Goal: Task Accomplishment & Management: Manage account settings

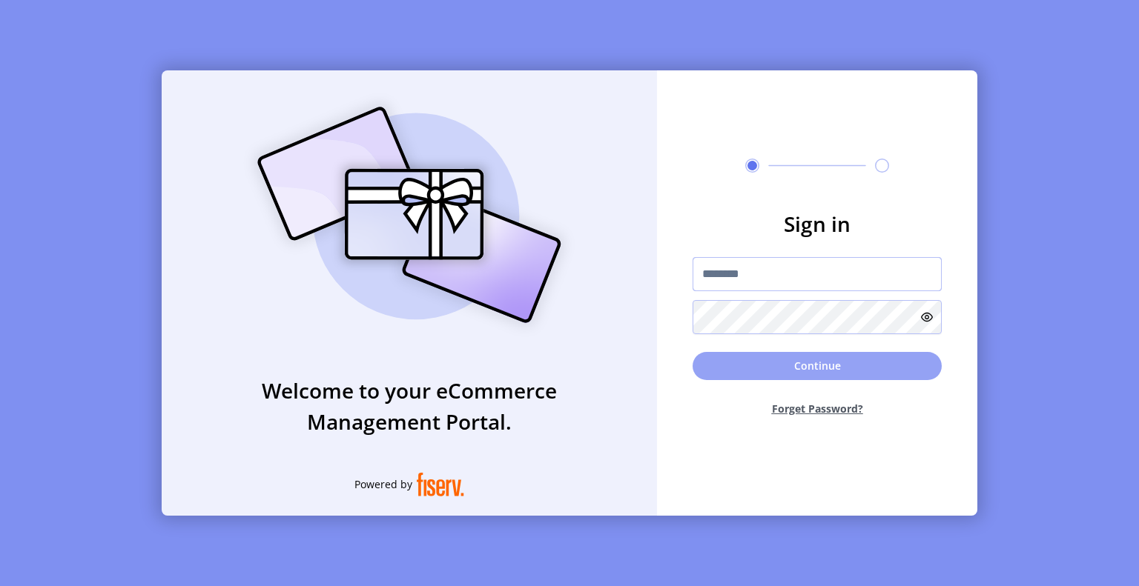
type input "**********"
click at [869, 353] on button "Continue" at bounding box center [816, 366] width 249 height 28
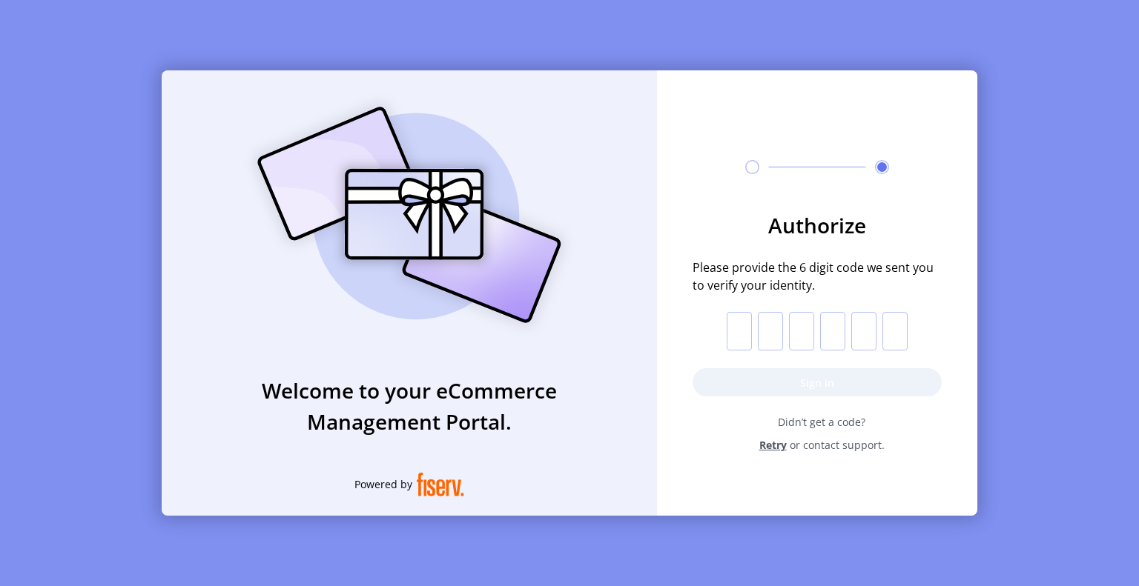
click at [747, 326] on input "text" at bounding box center [739, 331] width 25 height 39
paste input "*"
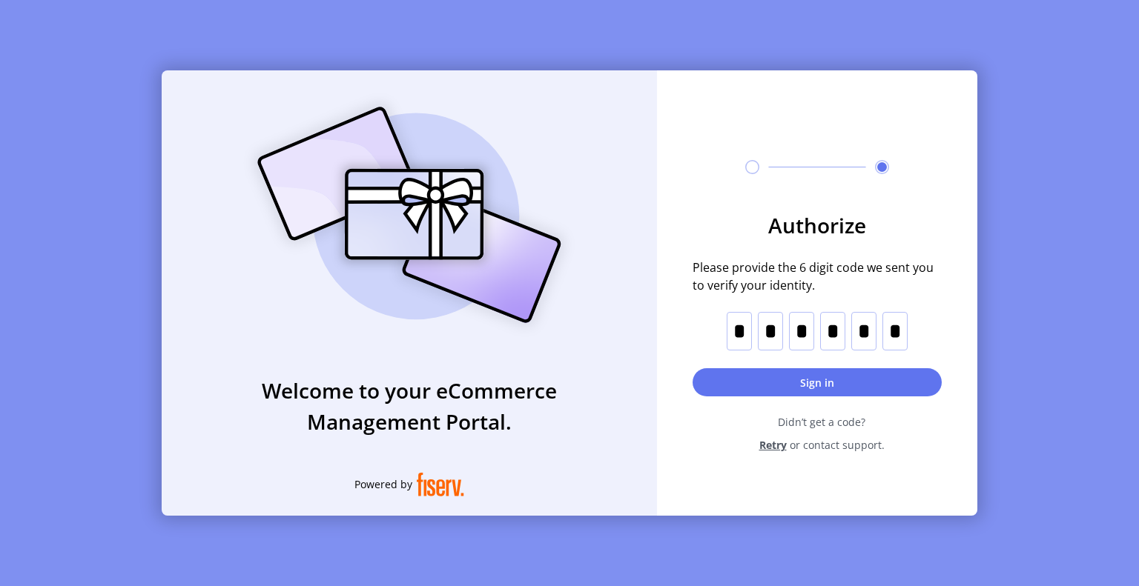
type input "*"
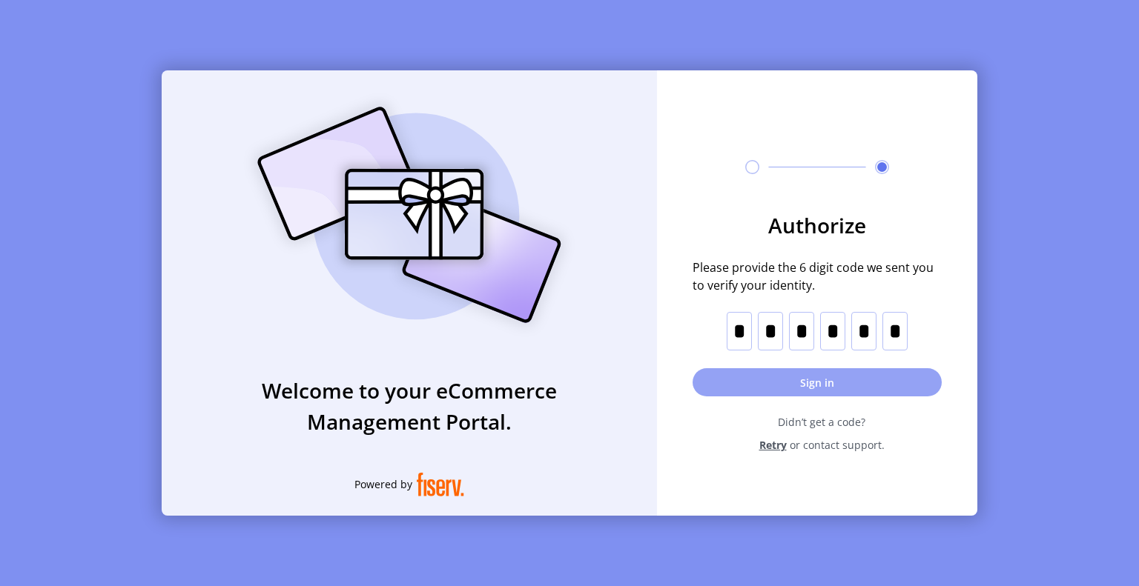
drag, startPoint x: 775, startPoint y: 378, endPoint x: 767, endPoint y: 385, distance: 10.0
click at [775, 379] on button "Sign in" at bounding box center [816, 382] width 249 height 28
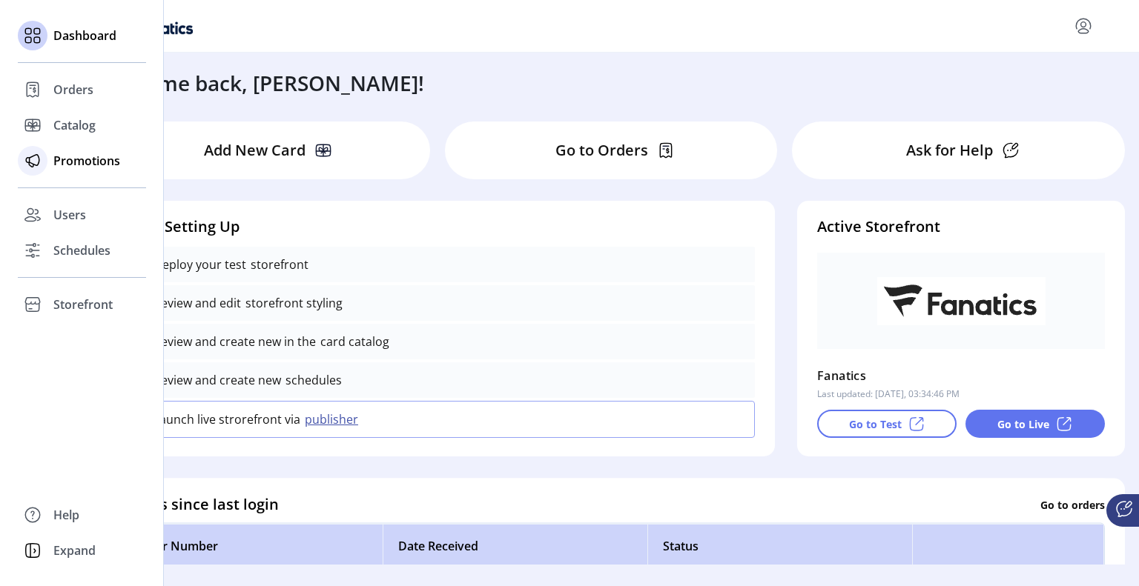
click at [68, 164] on span "Promotions" at bounding box center [86, 161] width 67 height 18
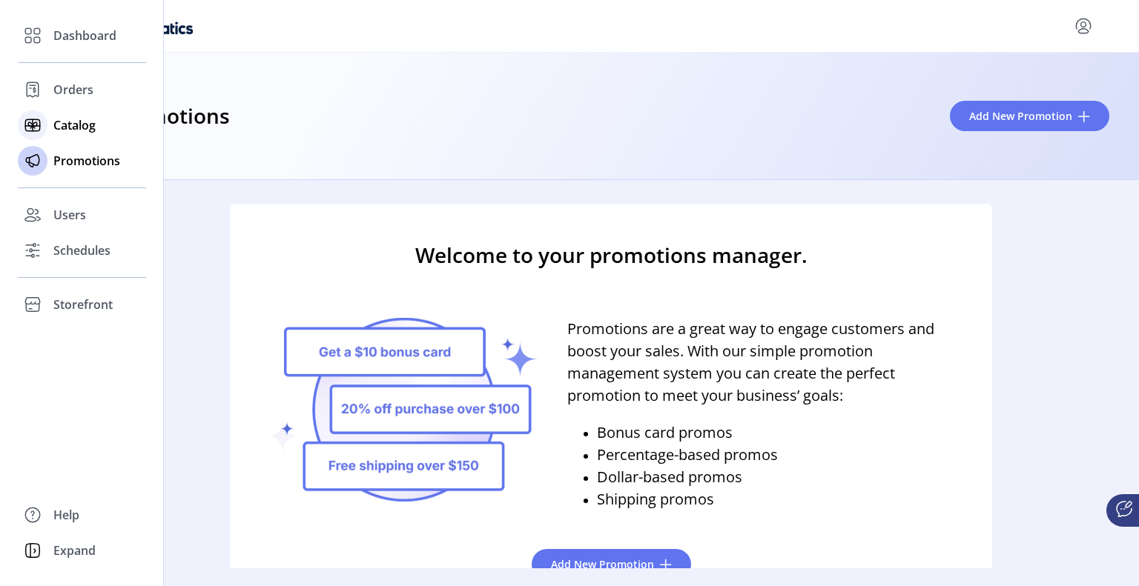
click at [73, 125] on span "Catalog" at bounding box center [74, 125] width 42 height 18
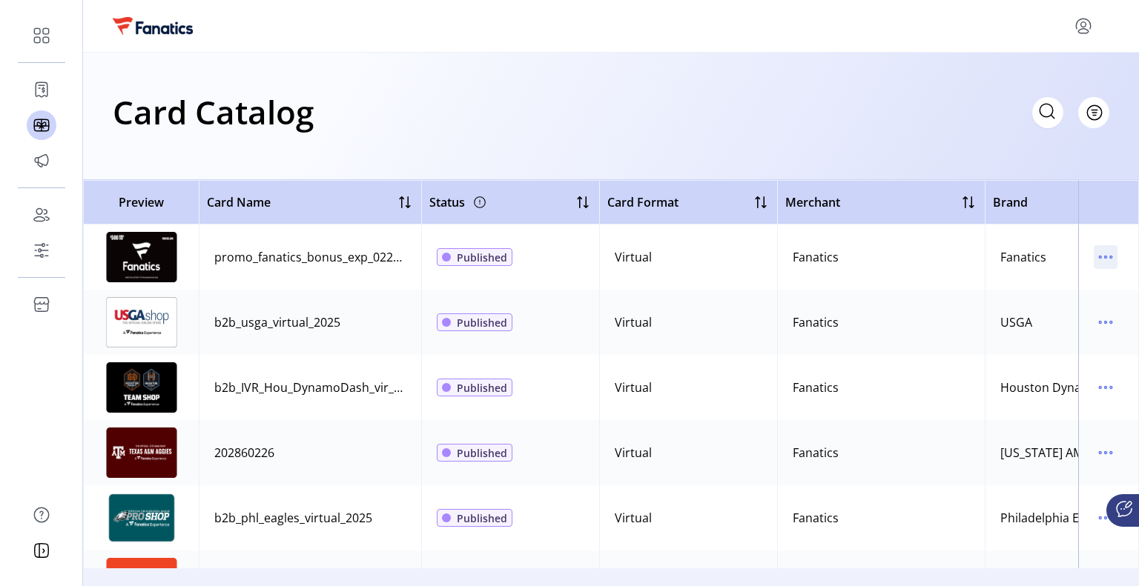
click at [1106, 260] on icon "menu" at bounding box center [1106, 257] width 24 height 24
click at [818, 129] on div "Card Catalog Filter Add New Card" at bounding box center [611, 112] width 996 height 52
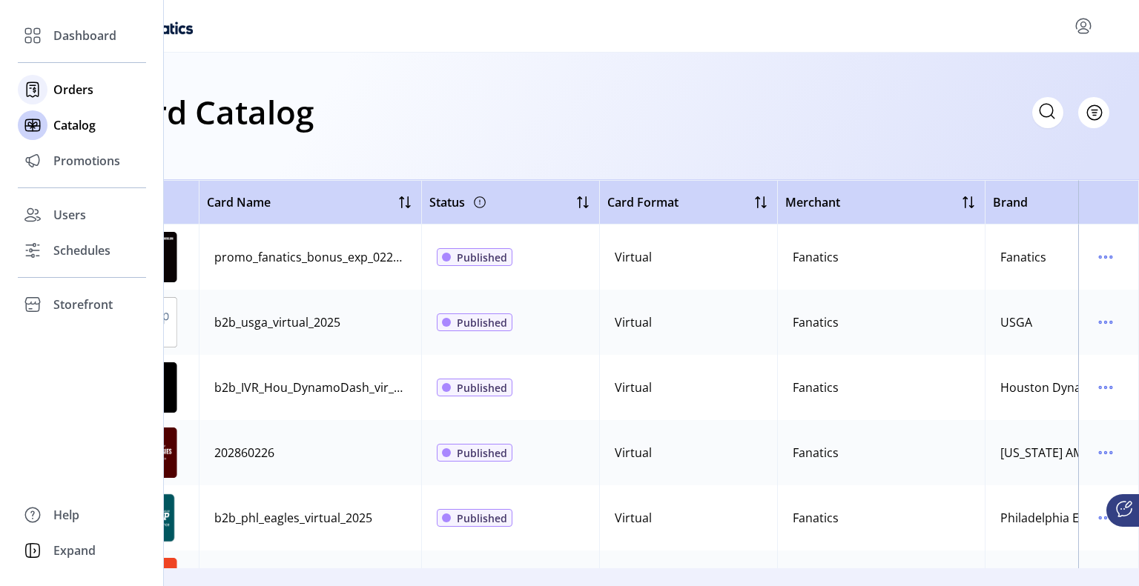
click at [44, 84] on div at bounding box center [33, 90] width 30 height 30
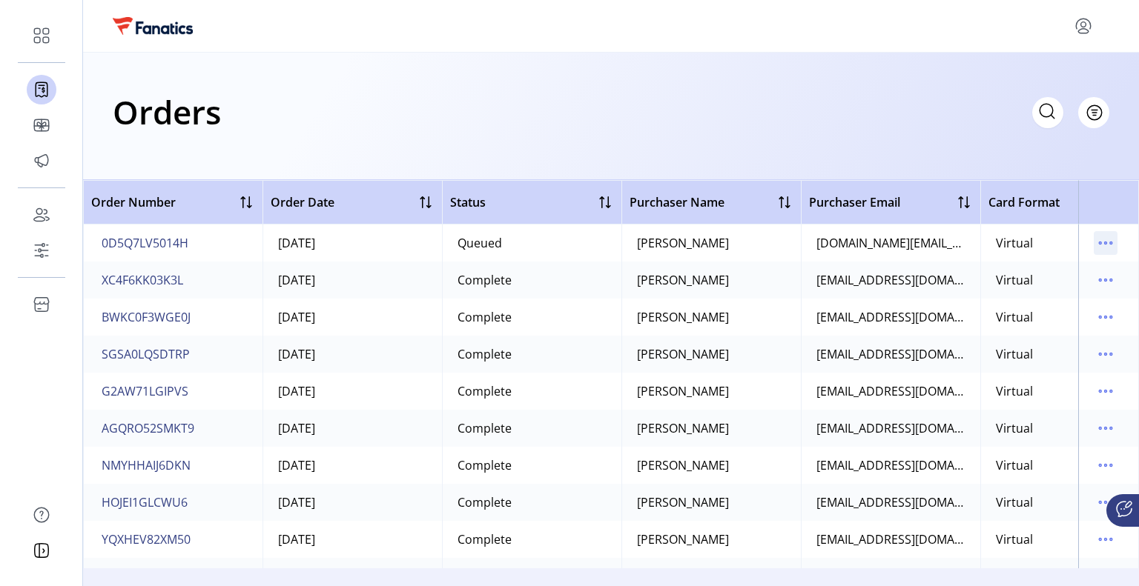
click at [1103, 246] on icon "menu" at bounding box center [1106, 243] width 24 height 24
click at [717, 183] on th "Purchaser Name" at bounding box center [710, 202] width 179 height 44
click at [1098, 248] on icon "menu" at bounding box center [1106, 243] width 24 height 24
click at [804, 151] on div "Orders Filter Focused All Orders" at bounding box center [611, 117] width 1056 height 128
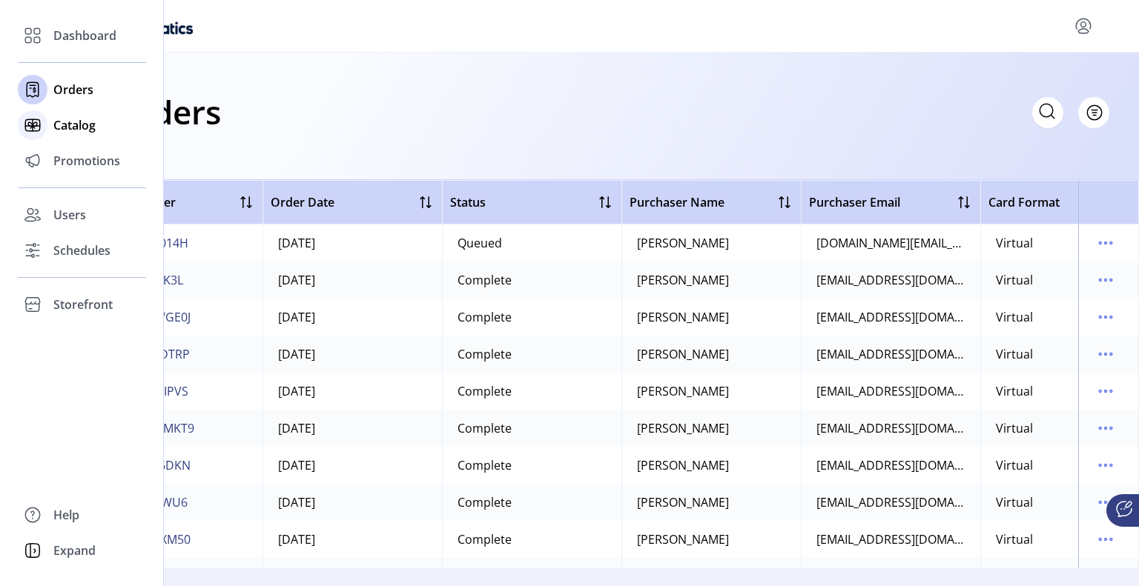
click at [71, 124] on span "Catalog" at bounding box center [74, 125] width 42 height 18
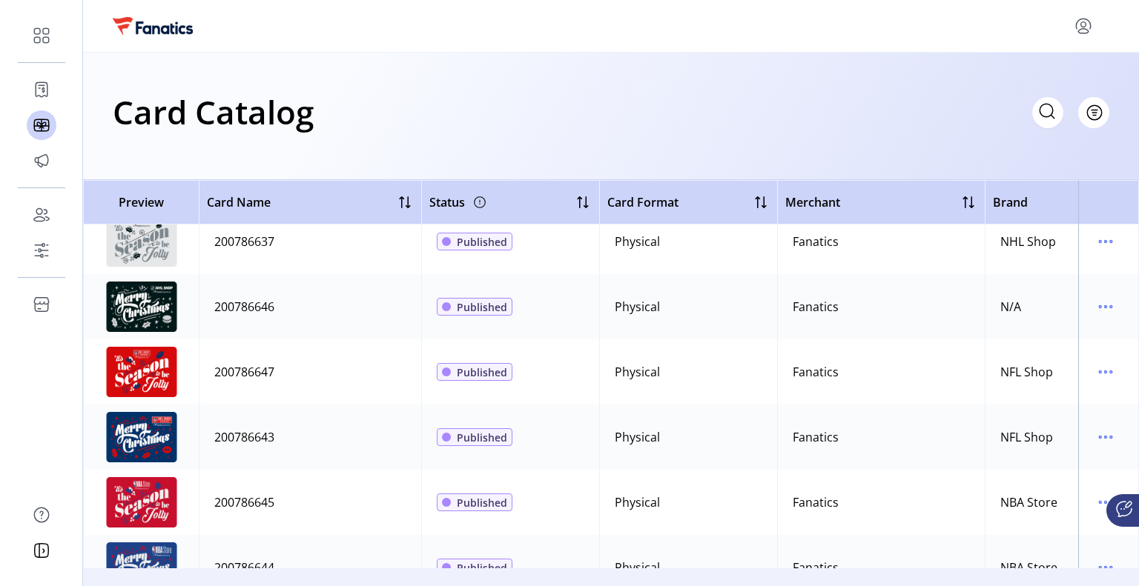
scroll to position [5913, 0]
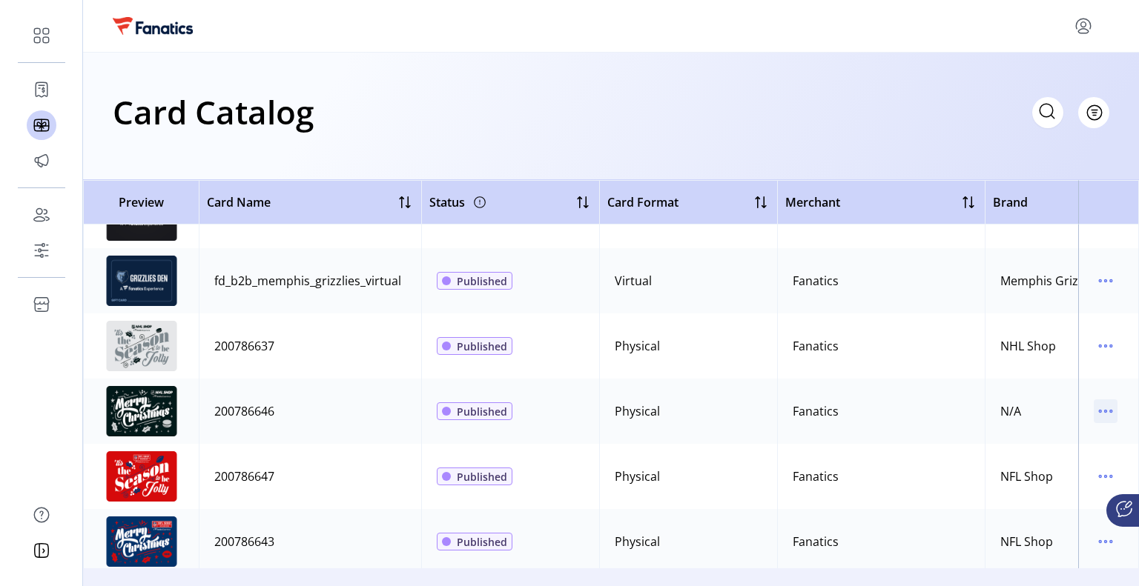
click at [1100, 409] on icon "menu" at bounding box center [1106, 412] width 24 height 24
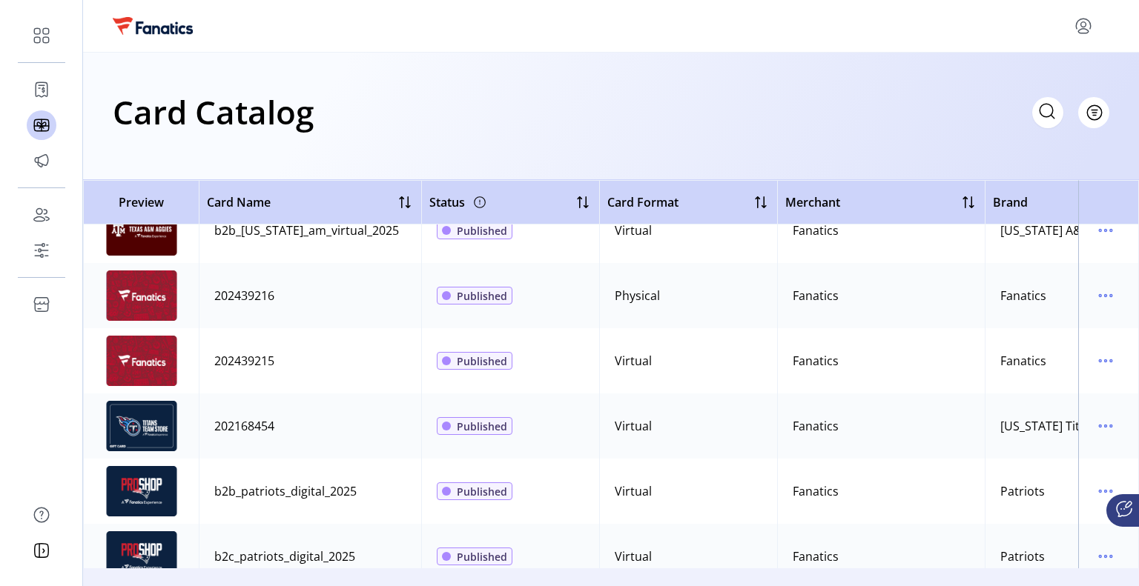
scroll to position [0, 0]
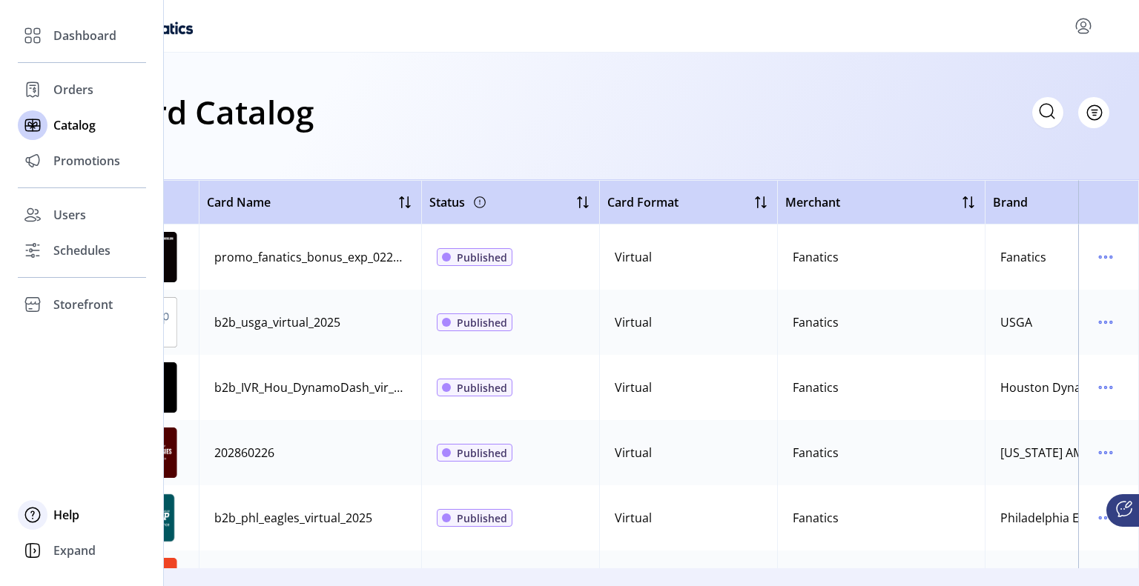
click at [70, 518] on span "Help" at bounding box center [66, 515] width 26 height 18
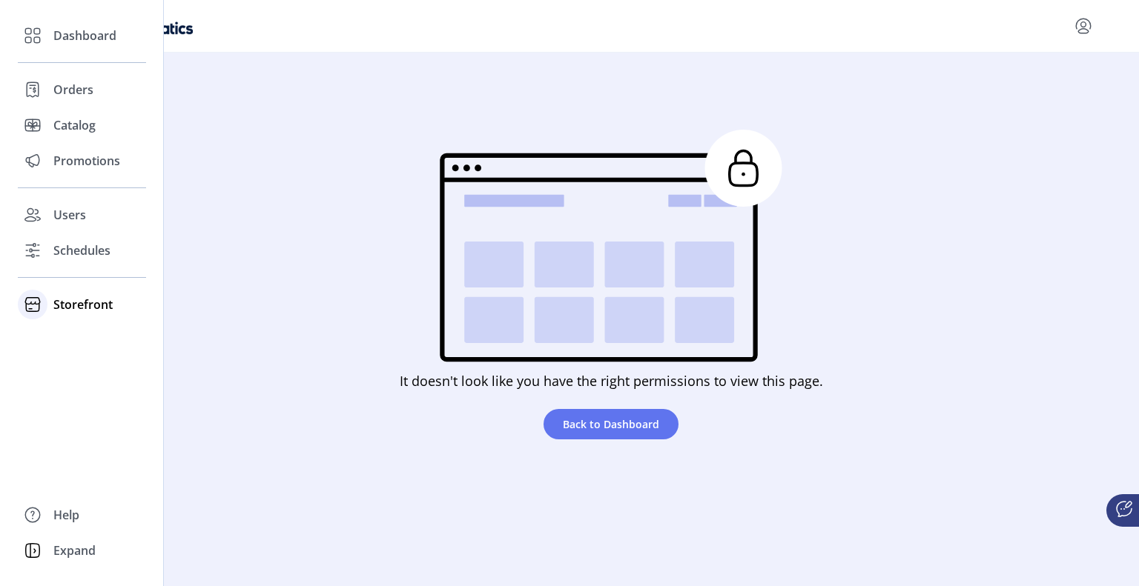
click at [74, 307] on span "Storefront" at bounding box center [82, 305] width 59 height 18
click at [73, 337] on span "Configuration" at bounding box center [92, 334] width 78 height 18
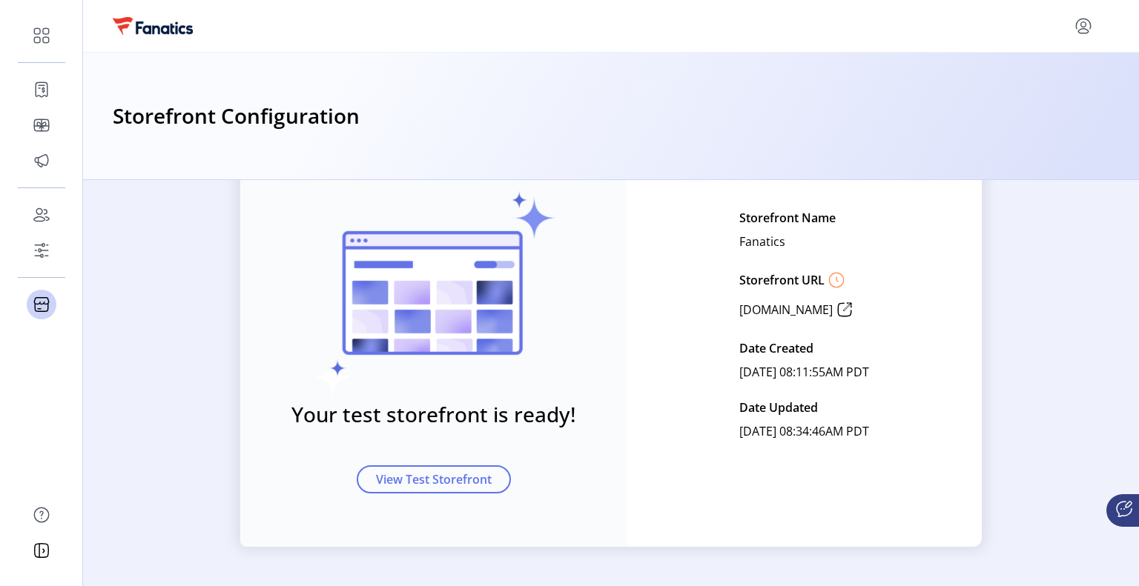
scroll to position [128, 0]
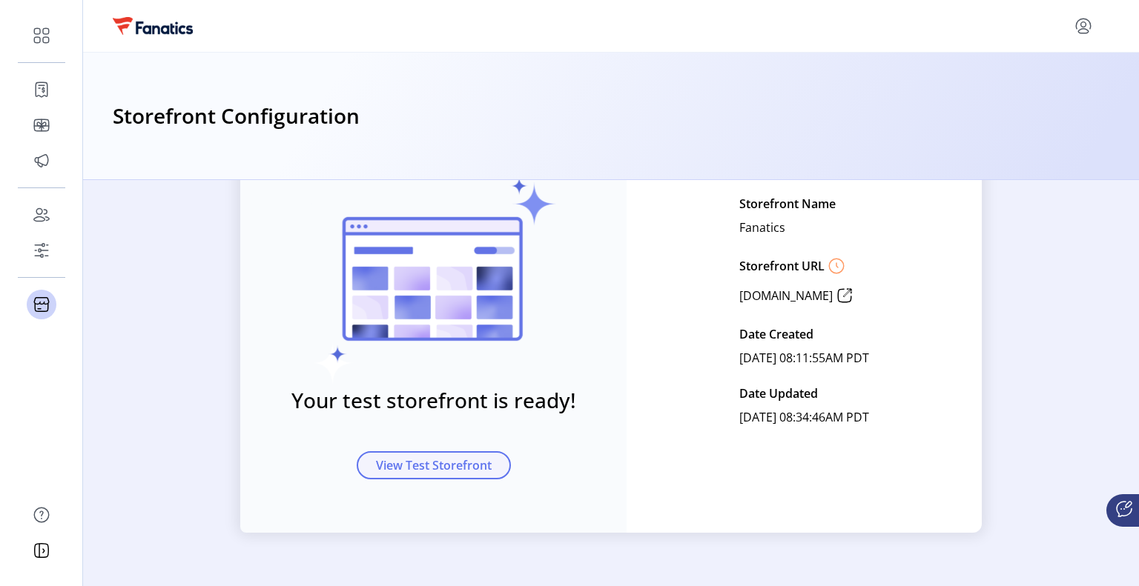
click at [443, 468] on span "View Test Storefront" at bounding box center [434, 466] width 116 height 18
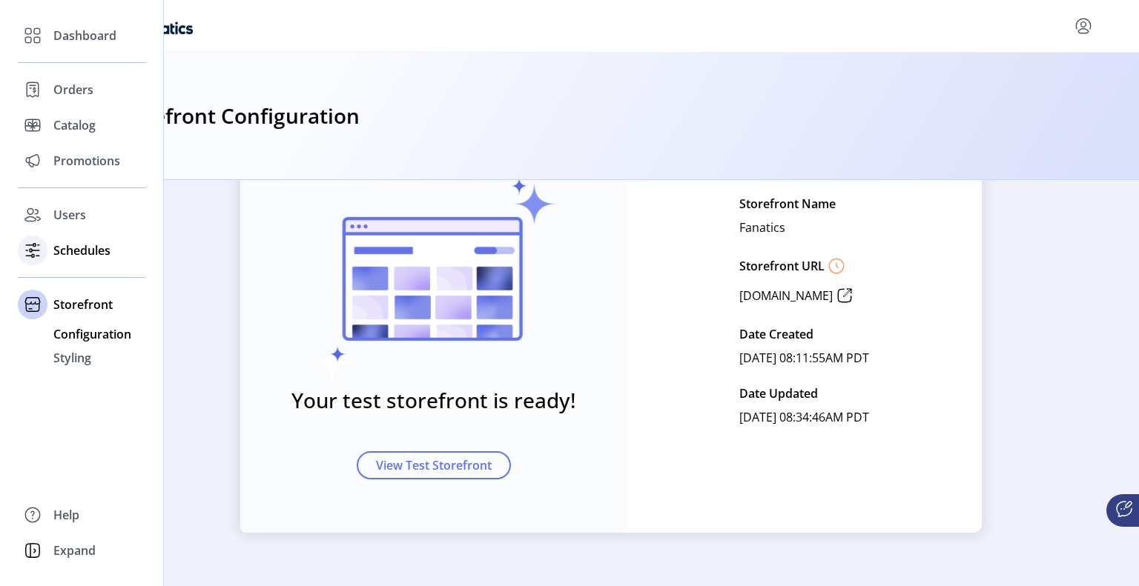
click at [84, 254] on span "Schedules" at bounding box center [81, 251] width 57 height 18
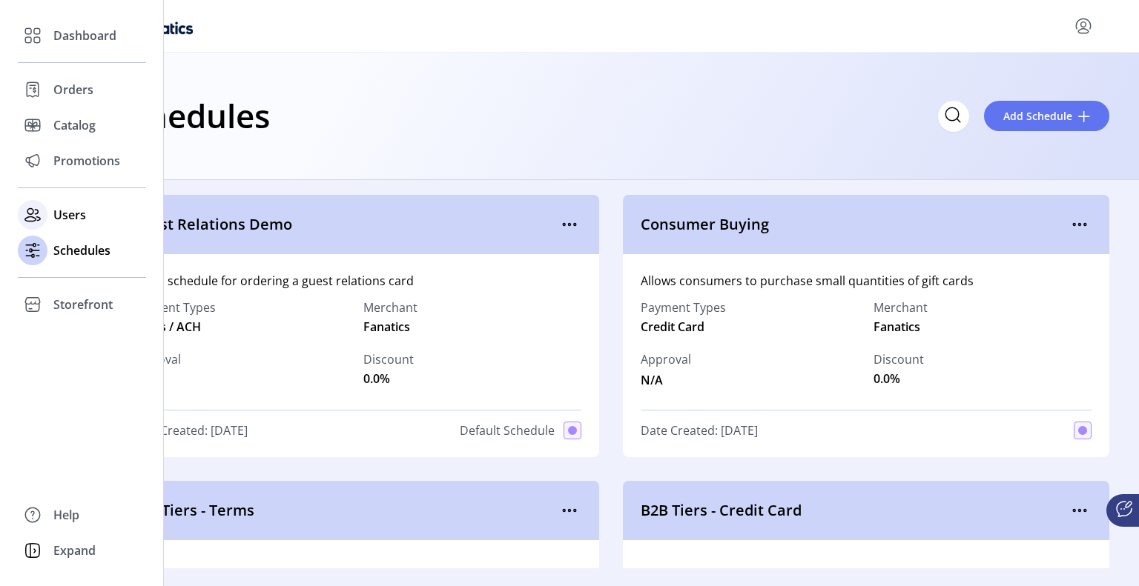
click at [50, 213] on div "Users" at bounding box center [82, 215] width 128 height 36
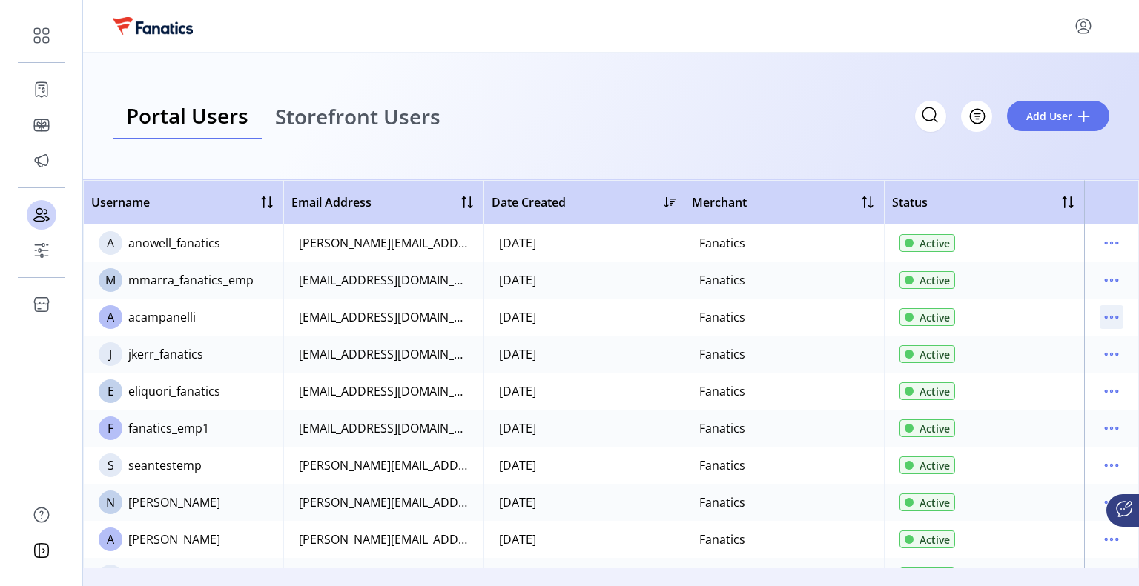
click at [1099, 319] on icon "menu" at bounding box center [1111, 317] width 24 height 24
click at [1102, 281] on icon "menu" at bounding box center [1111, 280] width 24 height 24
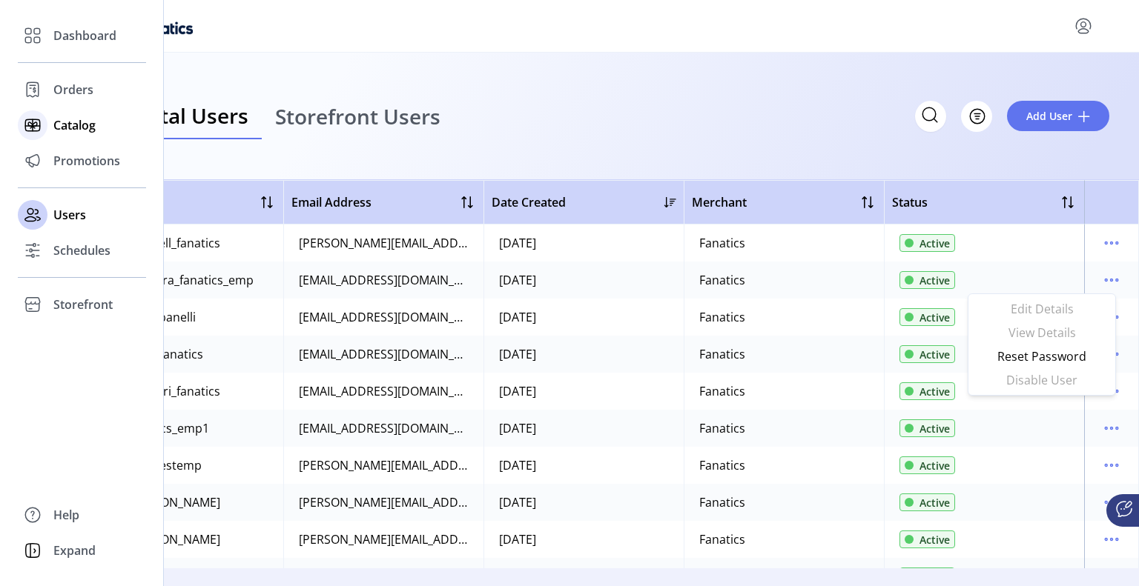
click at [85, 142] on div "Catalog" at bounding box center [82, 126] width 128 height 36
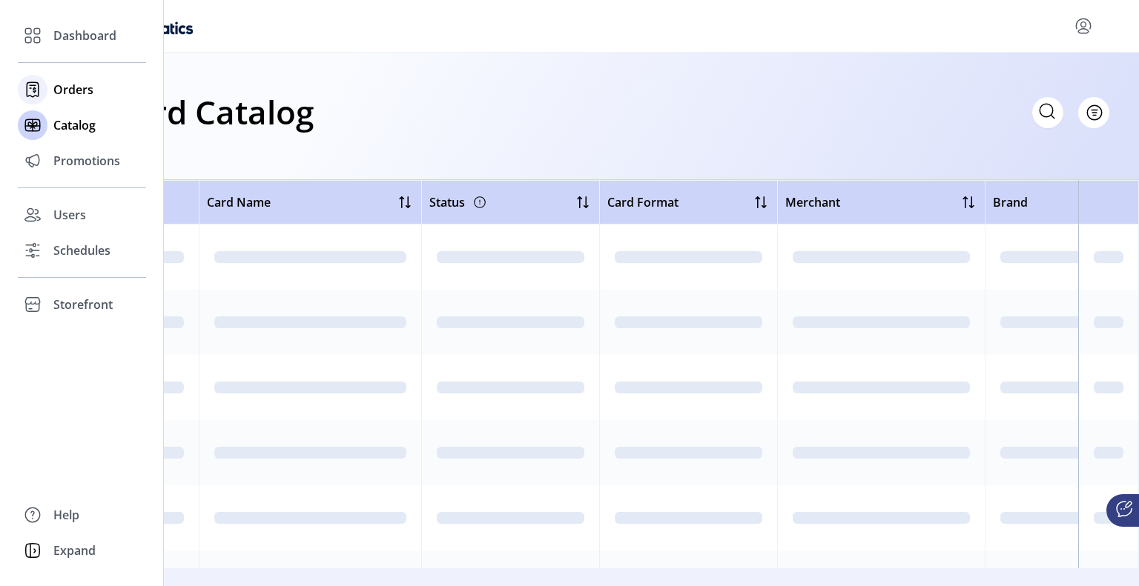
click at [76, 96] on span "Orders" at bounding box center [73, 90] width 40 height 18
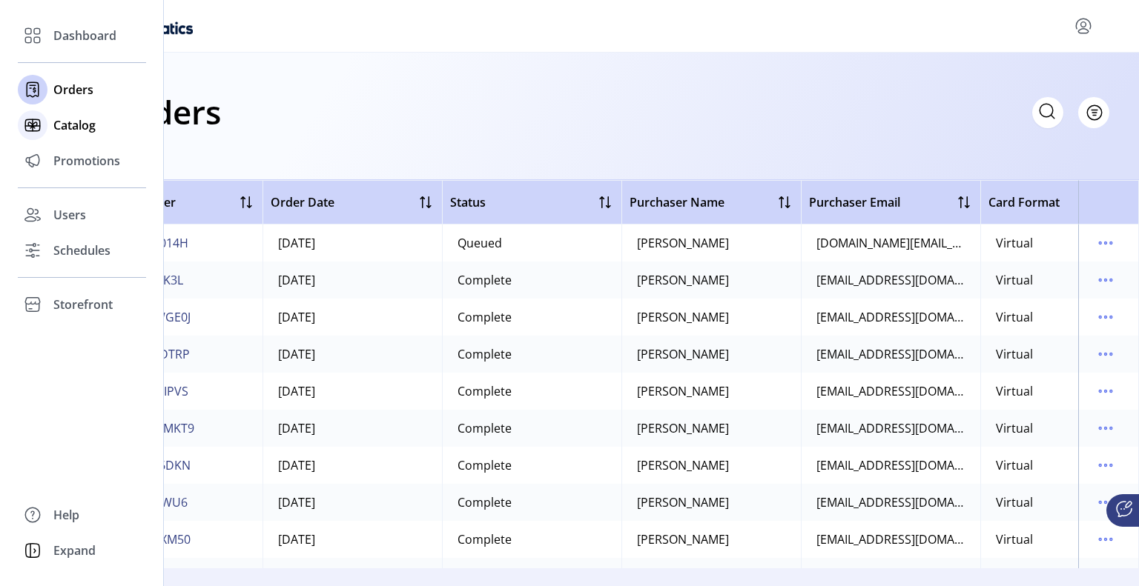
click at [74, 122] on span "Catalog" at bounding box center [74, 125] width 42 height 18
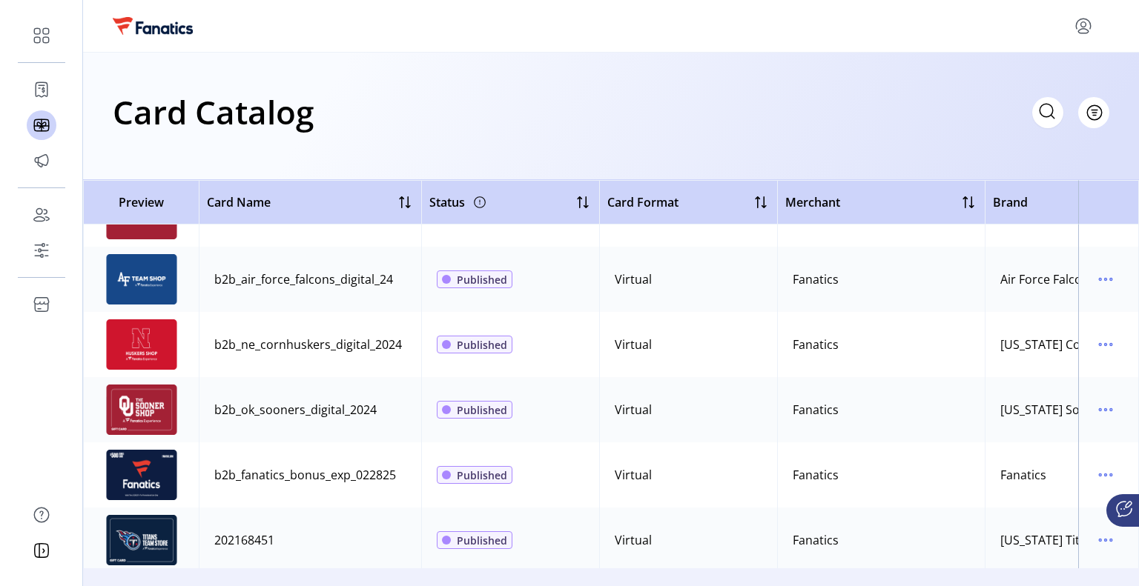
scroll to position [3410, 0]
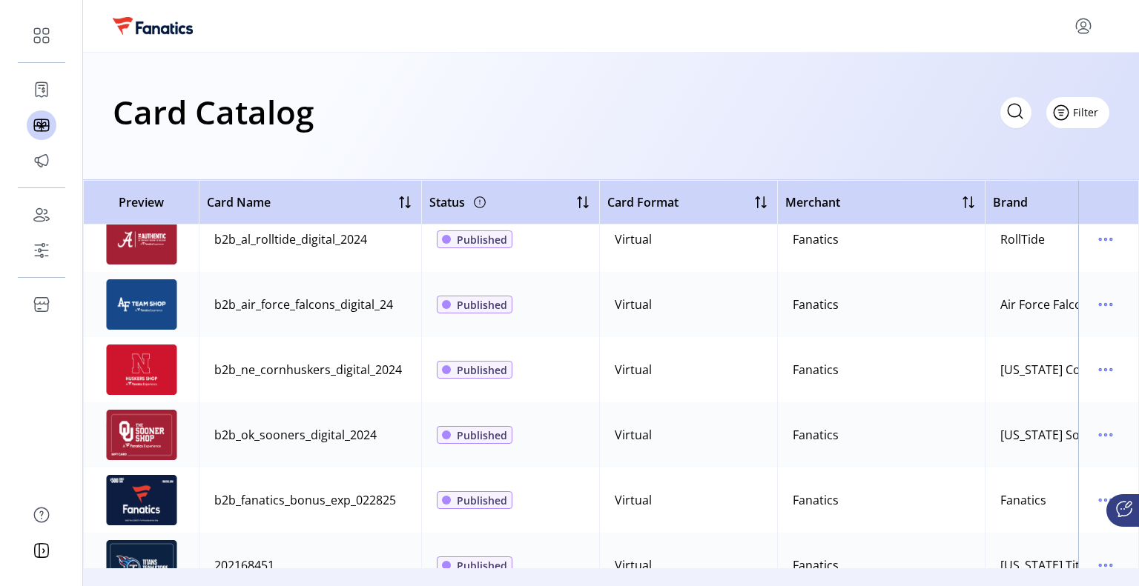
click at [1097, 107] on button "Filter" at bounding box center [1077, 112] width 63 height 31
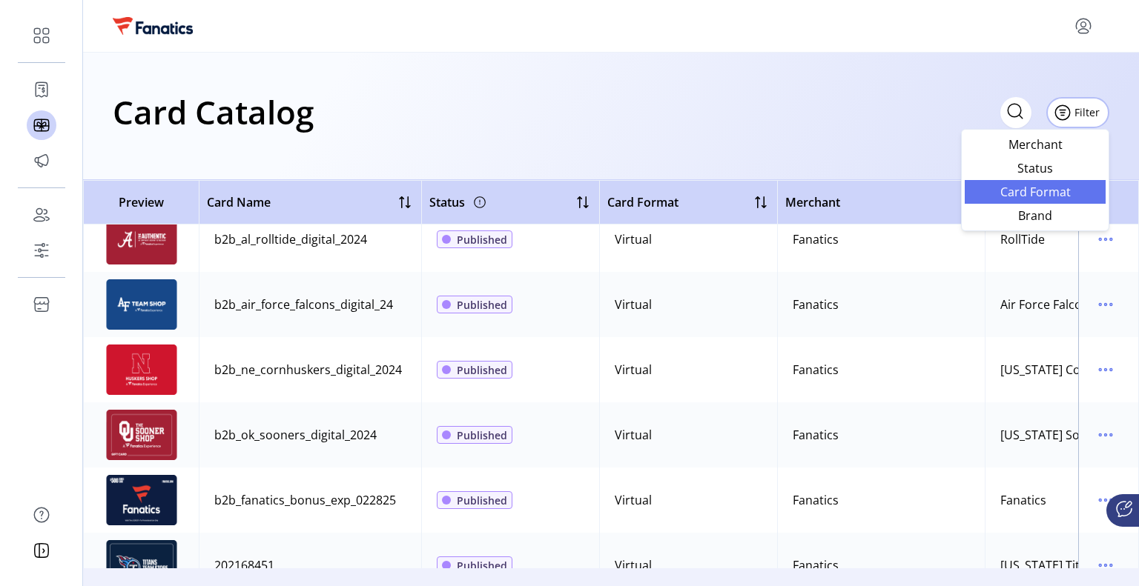
click at [1046, 194] on span "Card Format" at bounding box center [1034, 192] width 123 height 12
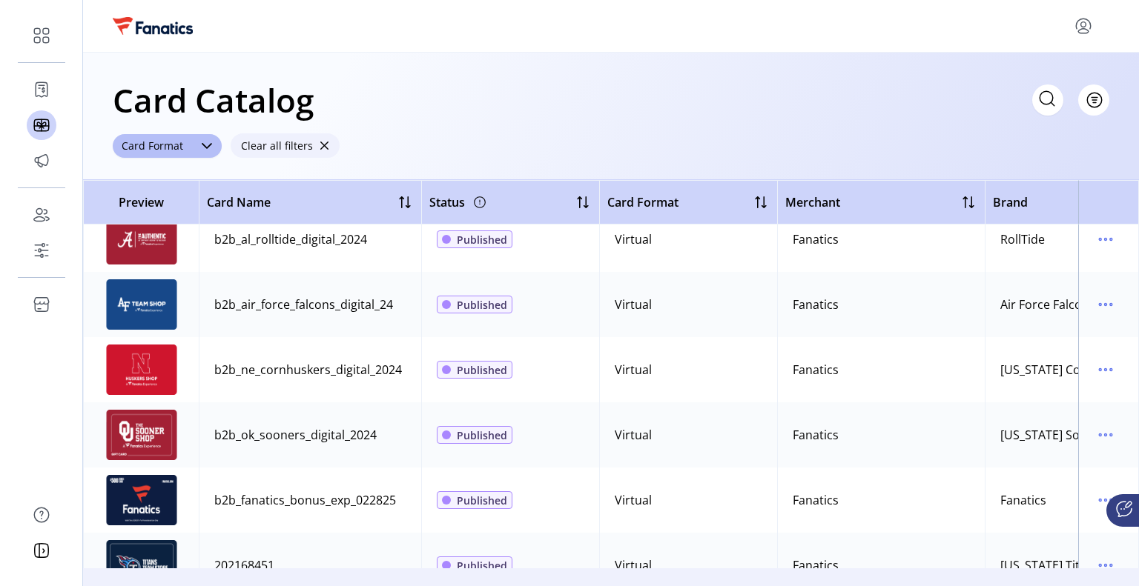
click at [319, 145] on span "button" at bounding box center [324, 146] width 10 height 10
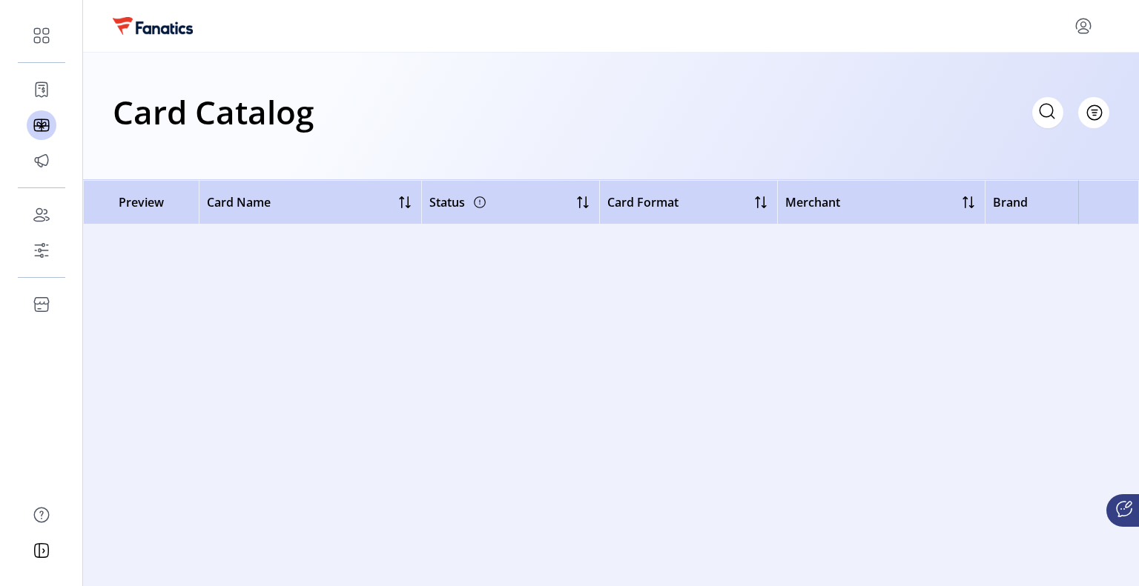
scroll to position [0, 0]
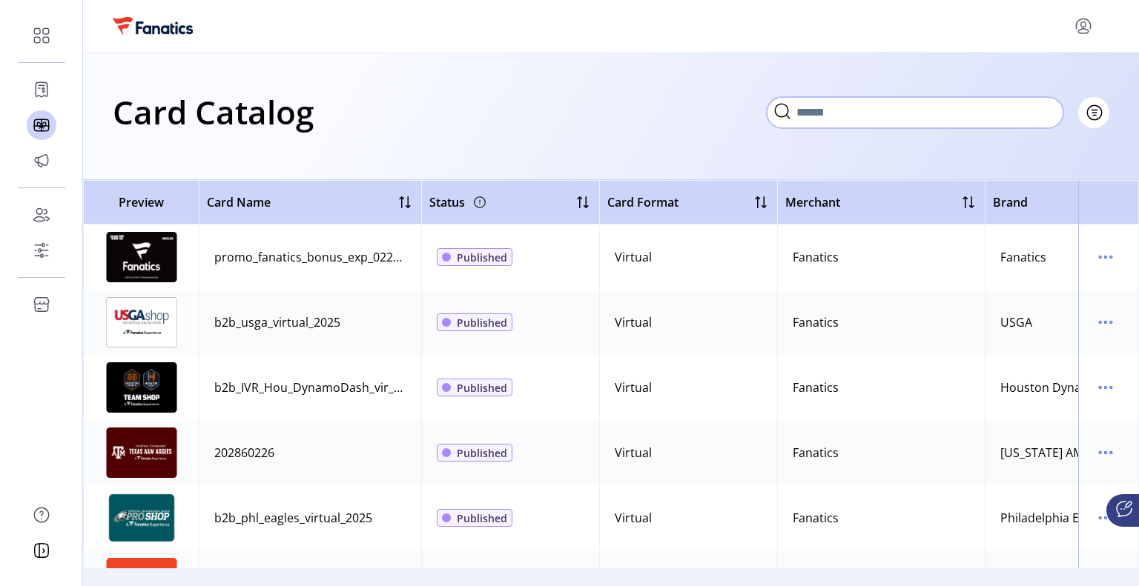
click at [1023, 112] on input "Search" at bounding box center [915, 112] width 297 height 31
type input "***"
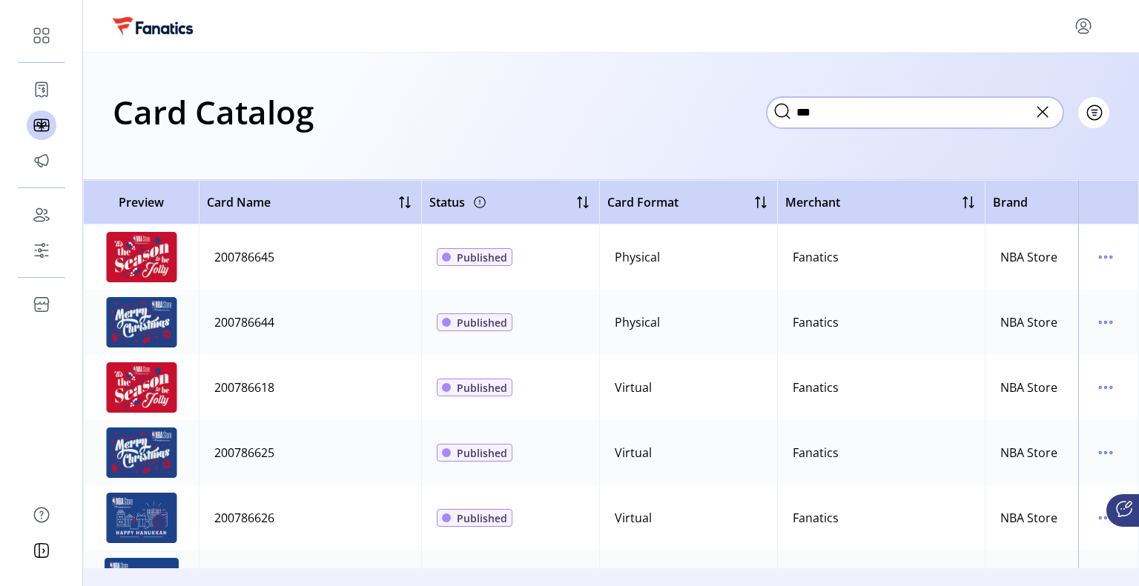
click at [839, 115] on input "***" at bounding box center [915, 112] width 297 height 31
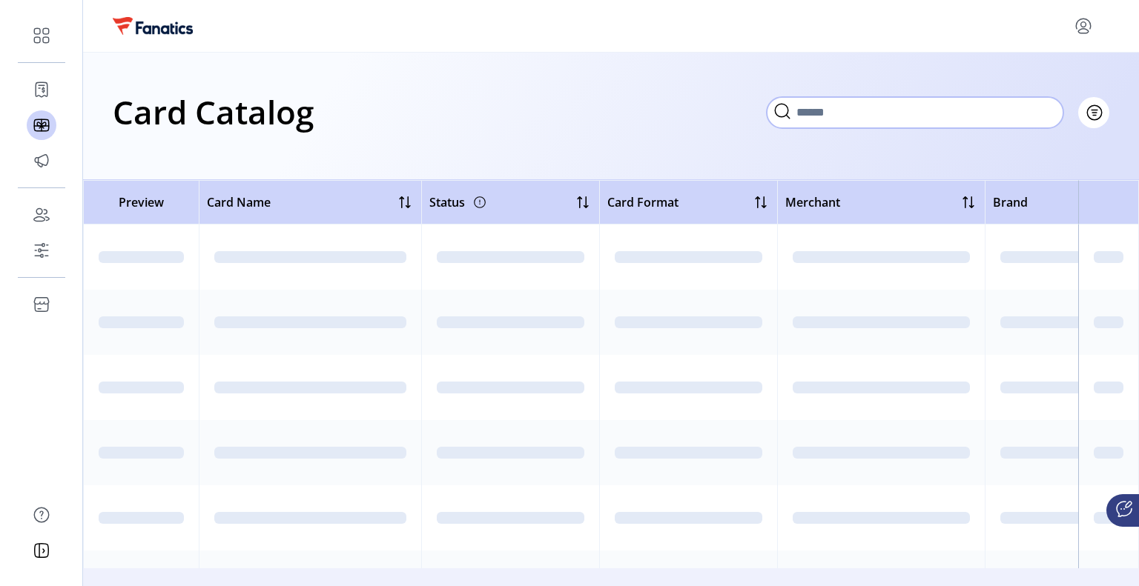
click at [814, 99] on input "Search" at bounding box center [915, 112] width 297 height 31
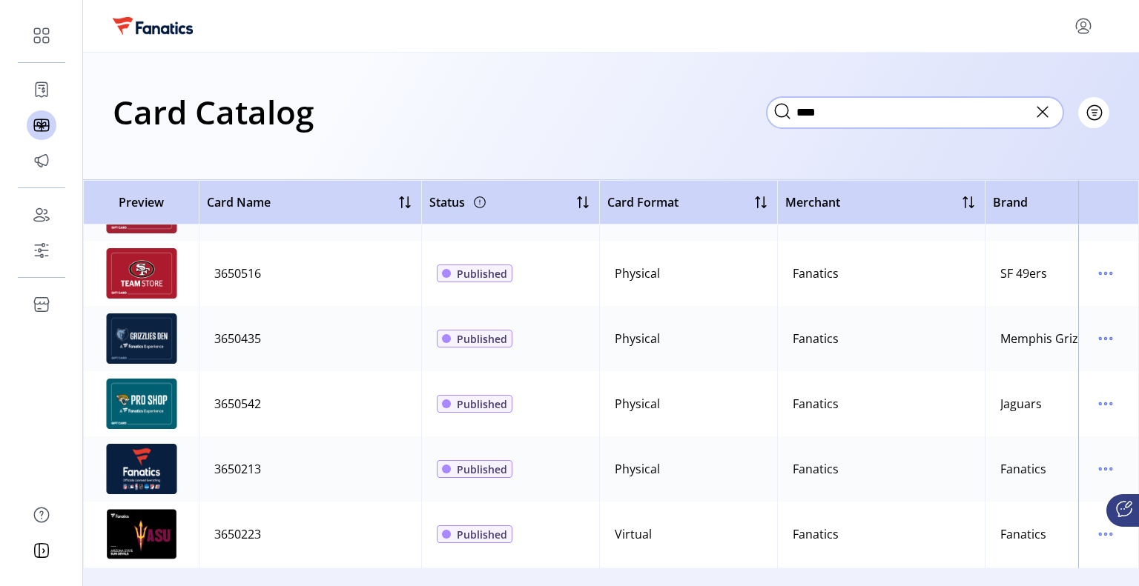
scroll to position [104, 0]
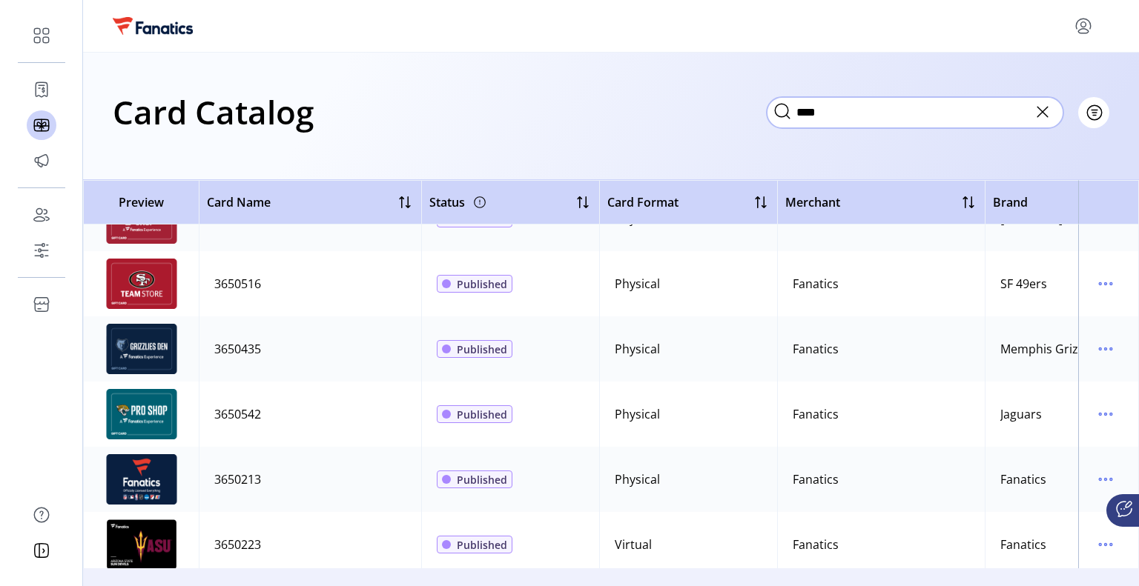
type input "****"
click at [1050, 109] on icon at bounding box center [1043, 112] width 24 height 24
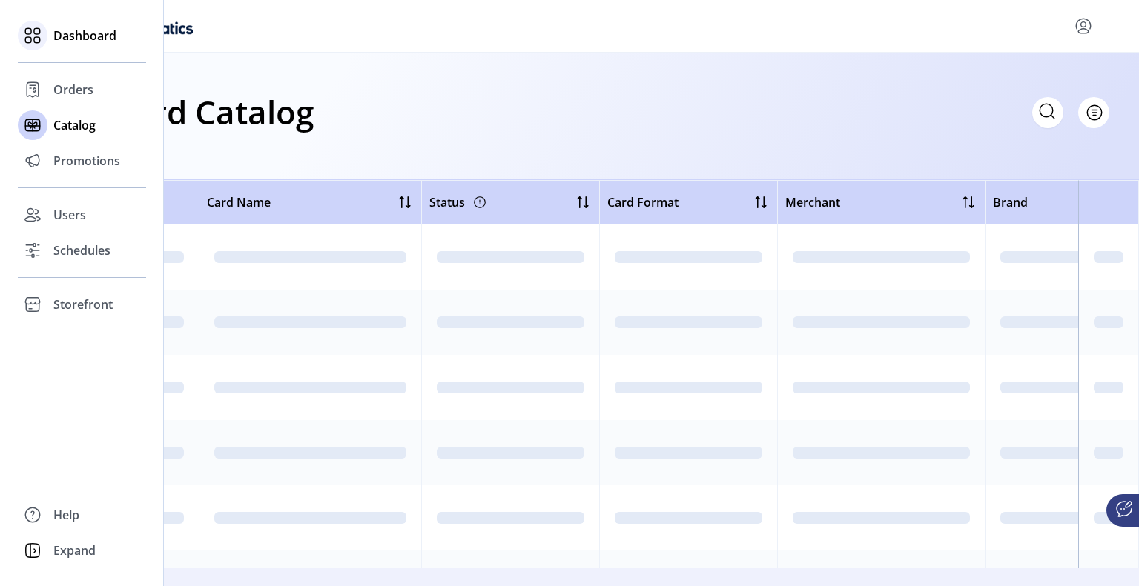
click at [83, 39] on span "Dashboard" at bounding box center [84, 36] width 63 height 18
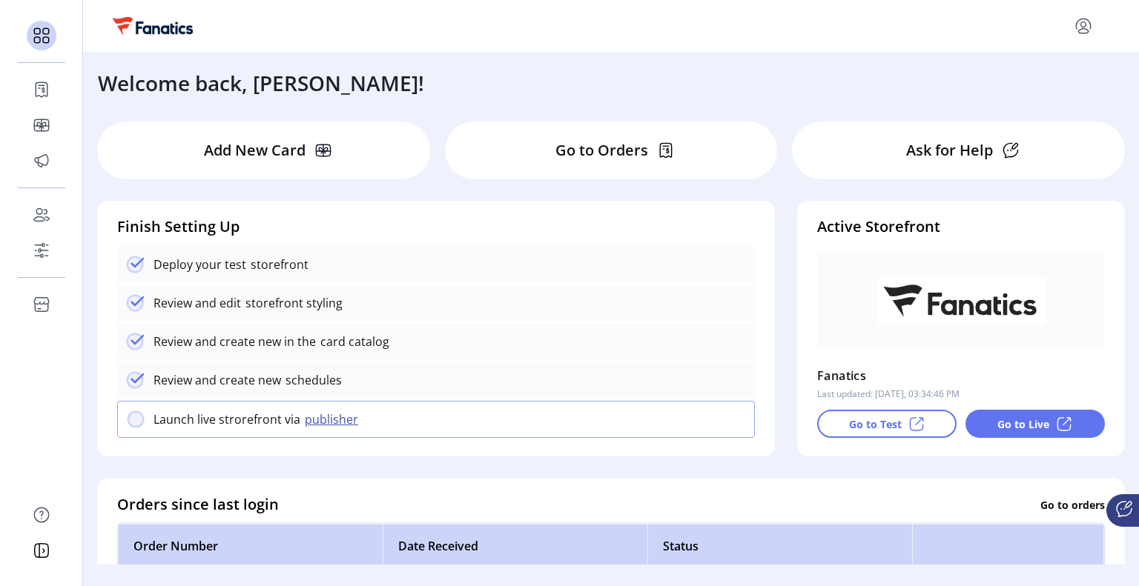
click at [1041, 423] on p "Go to Live" at bounding box center [1023, 425] width 52 height 16
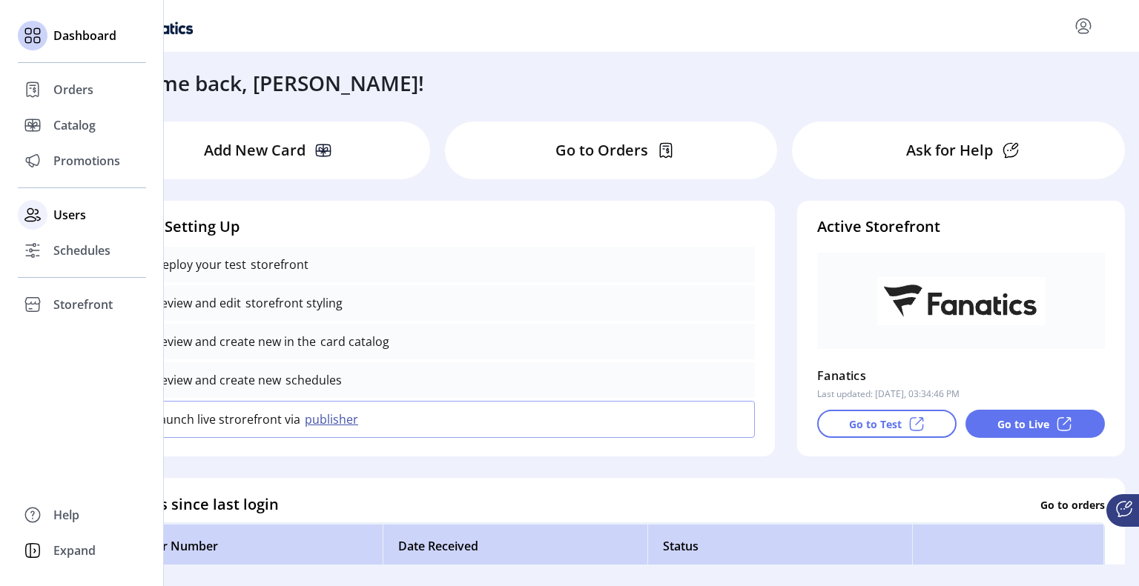
click at [59, 211] on span "Users" at bounding box center [69, 215] width 33 height 18
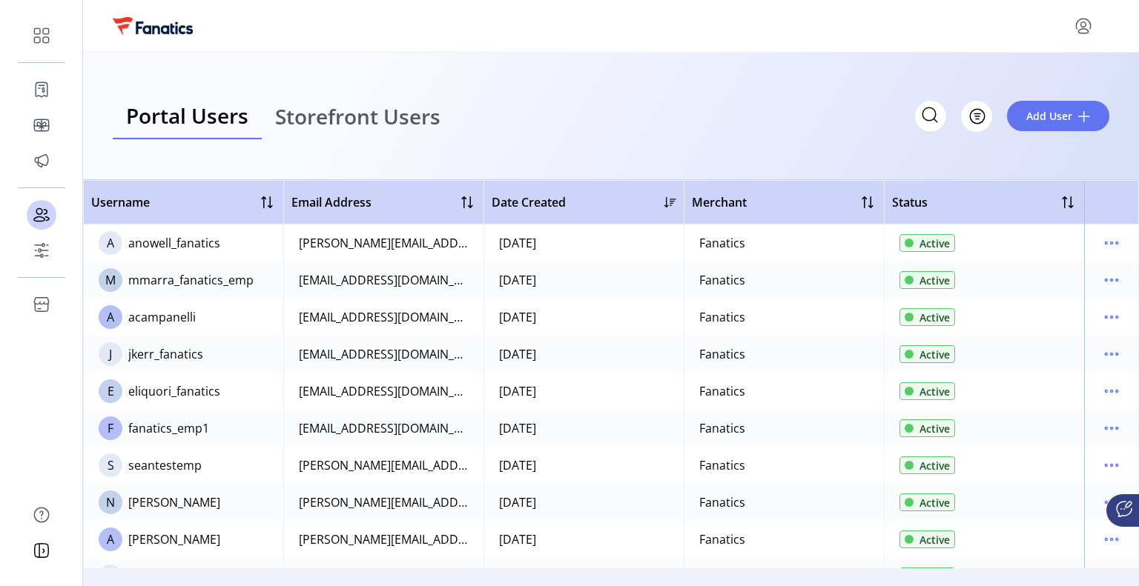
click at [370, 108] on span "Storefront Users" at bounding box center [357, 116] width 165 height 21
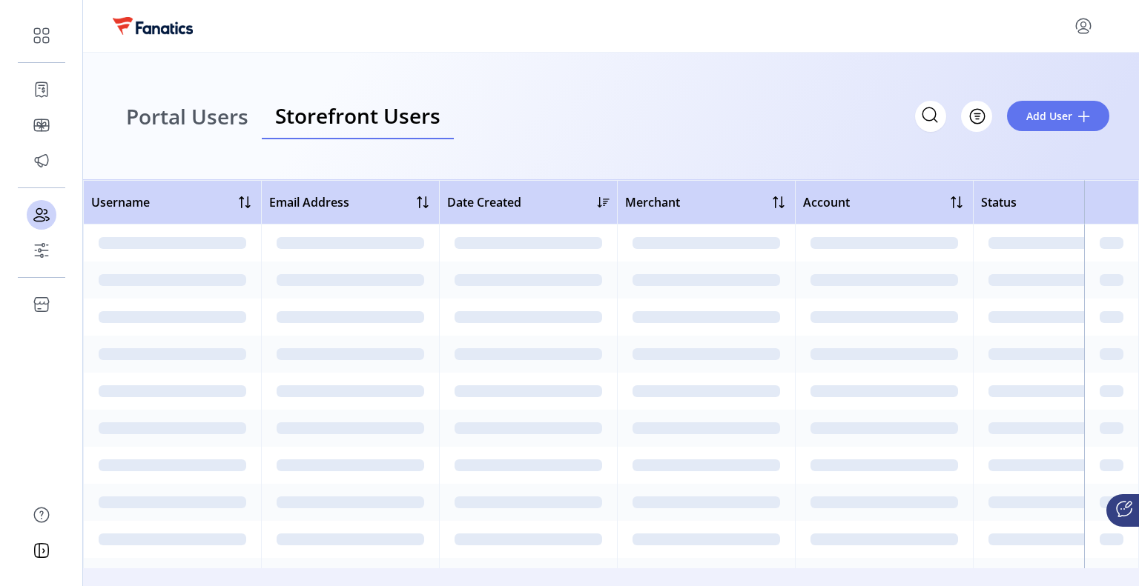
click at [362, 116] on span "Storefront Users" at bounding box center [357, 115] width 165 height 21
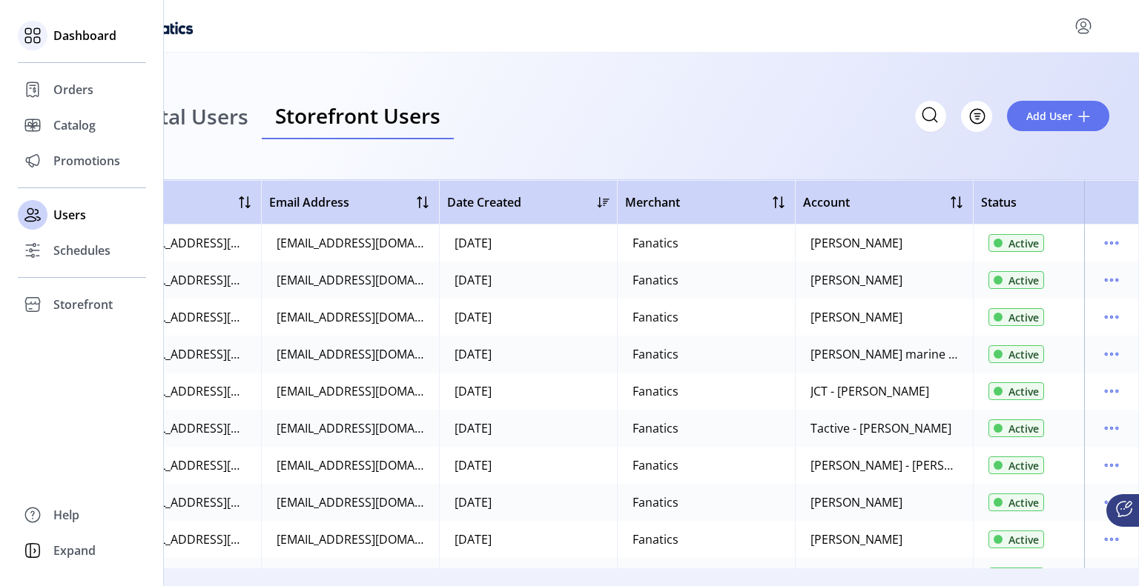
click at [83, 22] on div "Dashboard" at bounding box center [82, 36] width 128 height 36
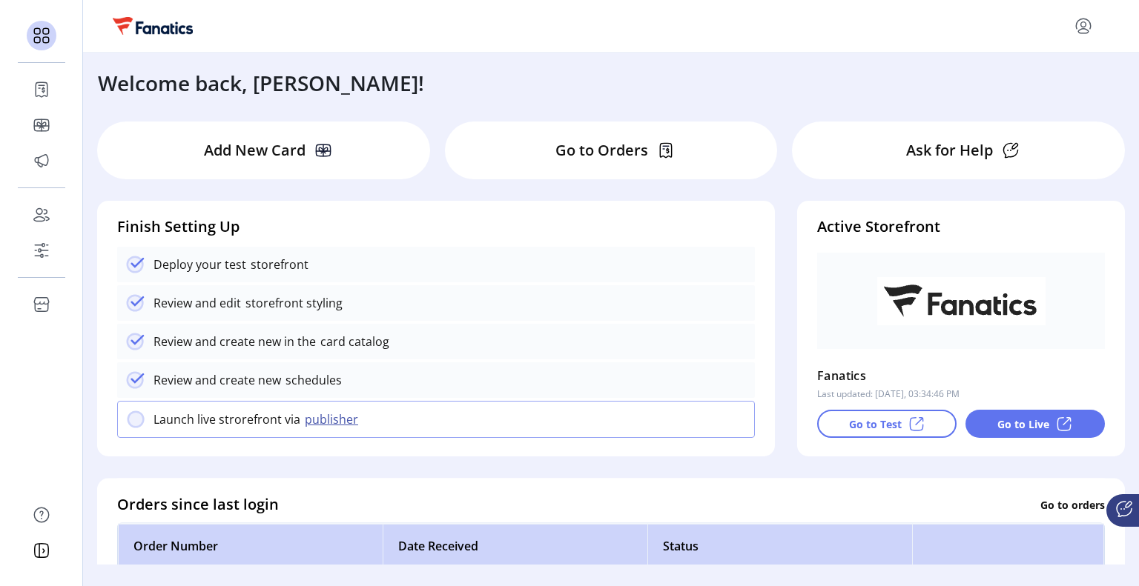
click at [205, 148] on p "Add New Card" at bounding box center [255, 150] width 102 height 22
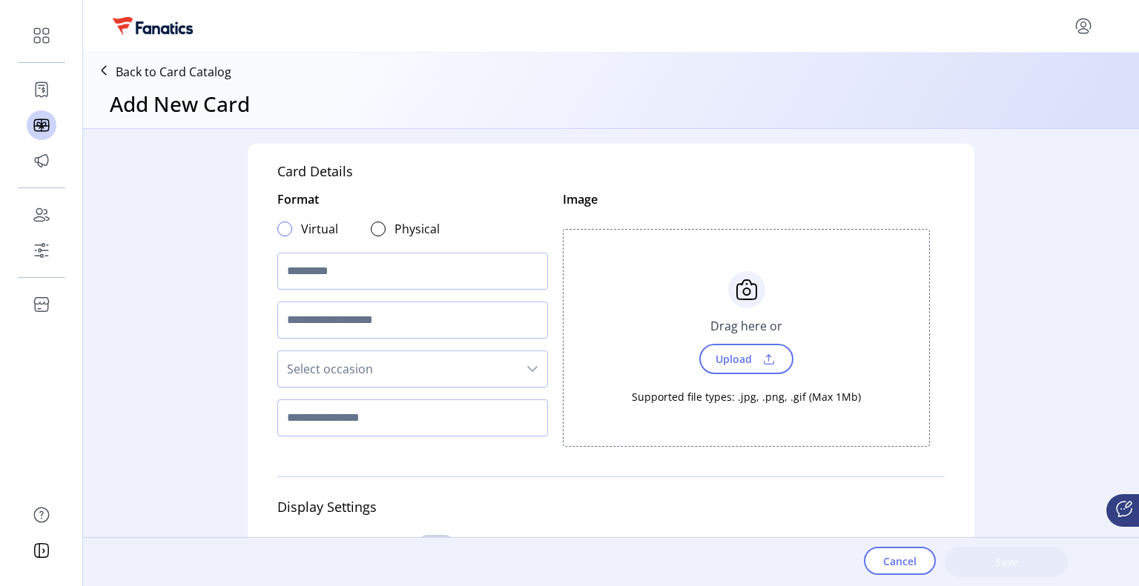
click at [279, 228] on div at bounding box center [284, 229] width 15 height 15
click at [298, 269] on input "text" at bounding box center [412, 271] width 271 height 37
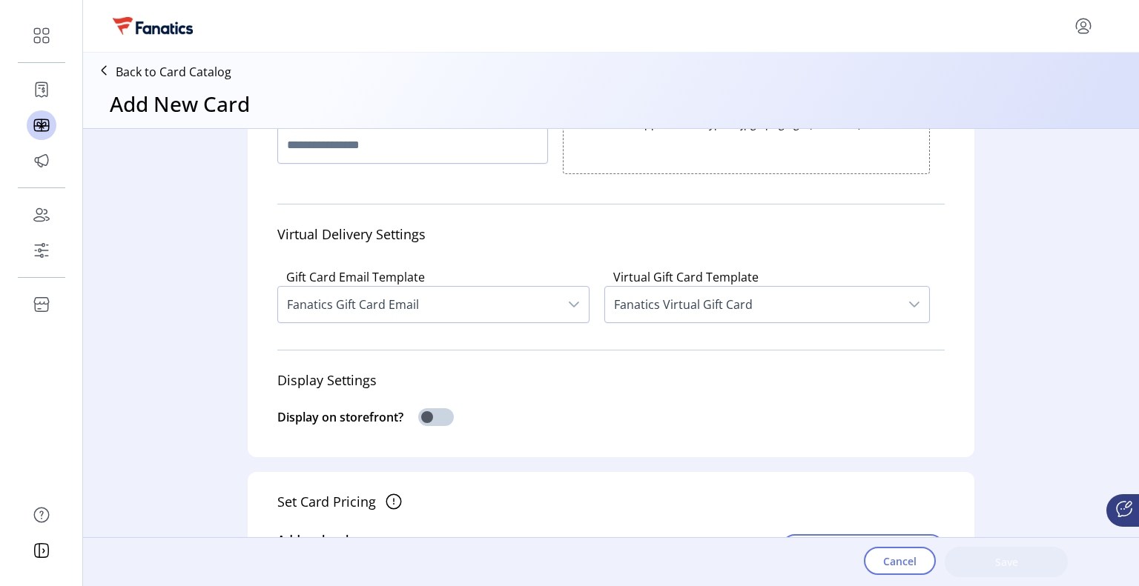
scroll to position [297, 0]
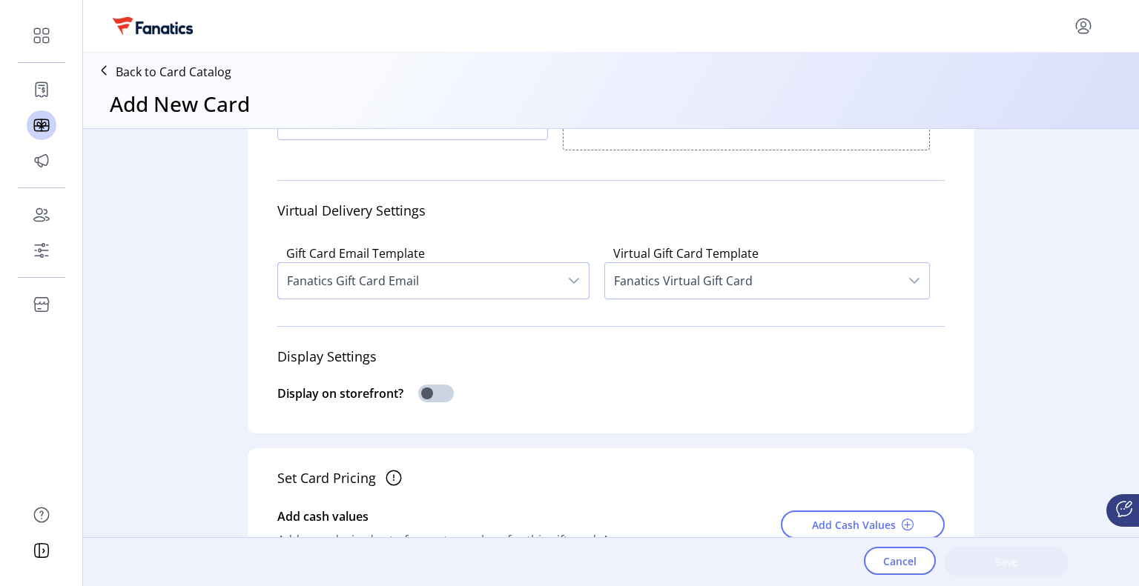
click at [376, 281] on span "Fanatics Gift Card Email" at bounding box center [418, 281] width 281 height 36
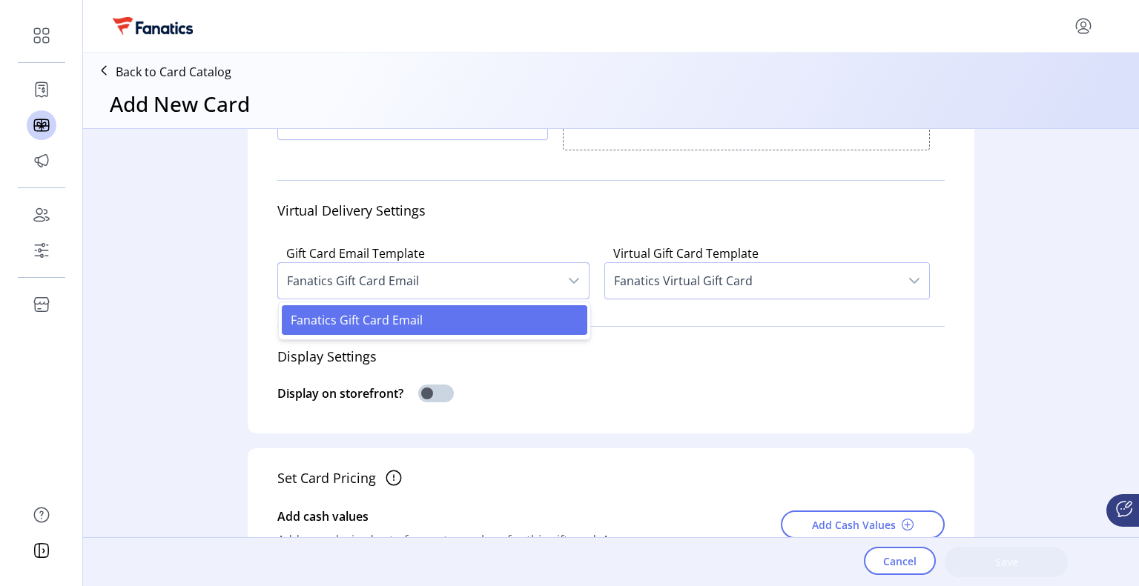
click at [376, 281] on span "Fanatics Gift Card Email" at bounding box center [418, 281] width 281 height 36
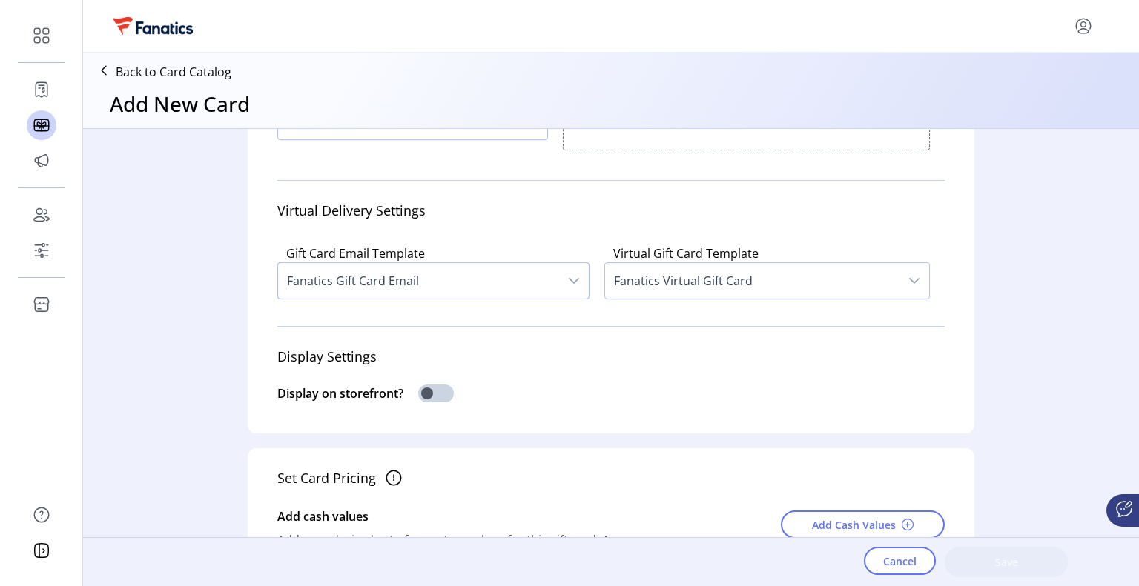
click at [768, 288] on span "Fanatics Virtual Gift Card" at bounding box center [752, 281] width 294 height 36
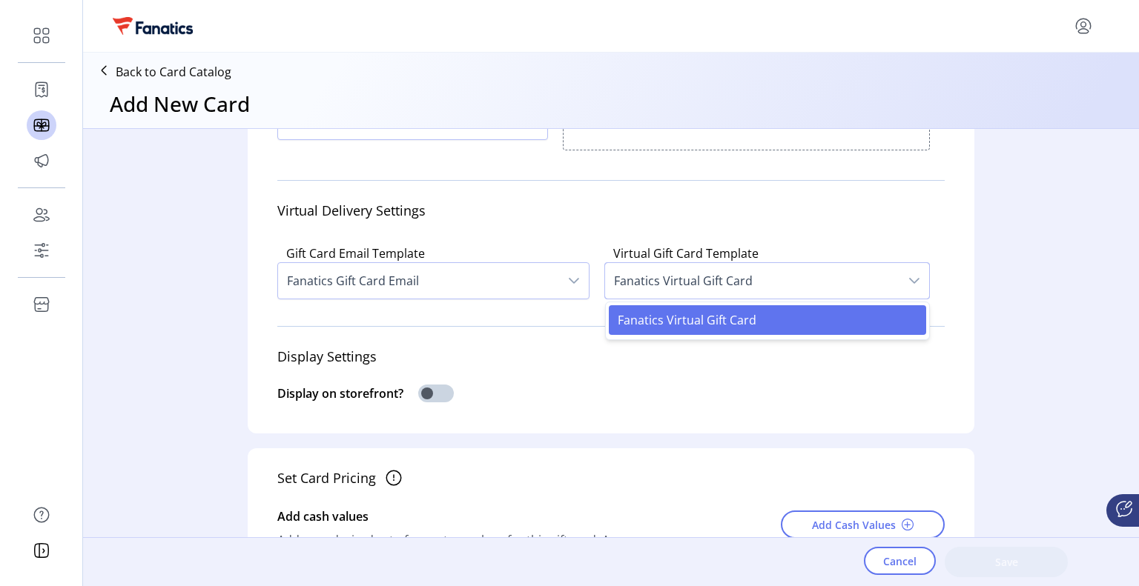
click at [768, 288] on span "Fanatics Virtual Gift Card" at bounding box center [752, 281] width 294 height 36
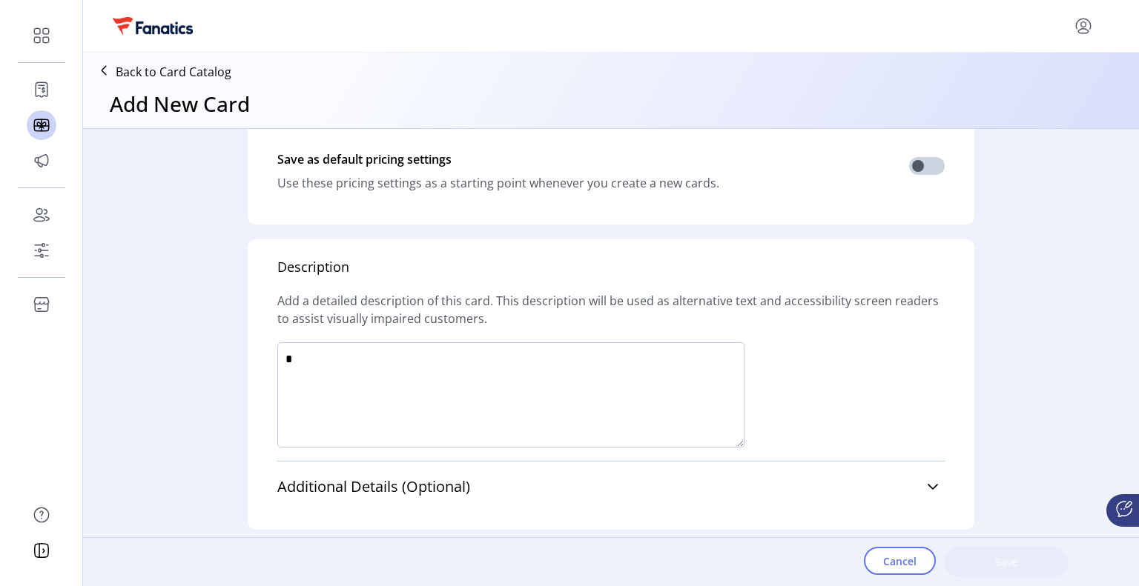
scroll to position [869, 0]
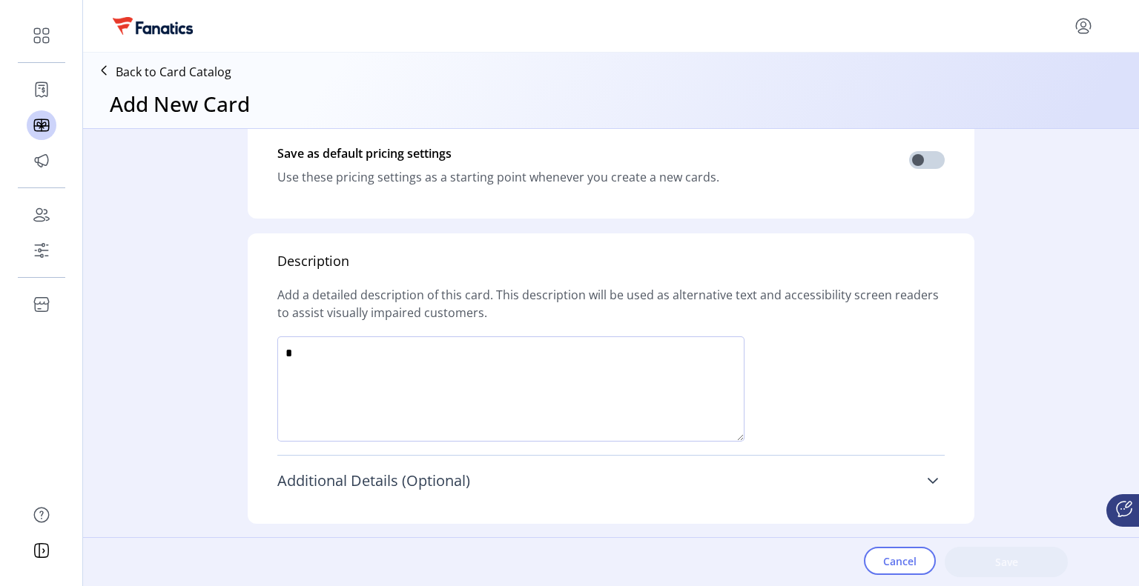
click at [931, 480] on icon at bounding box center [932, 481] width 10 height 6
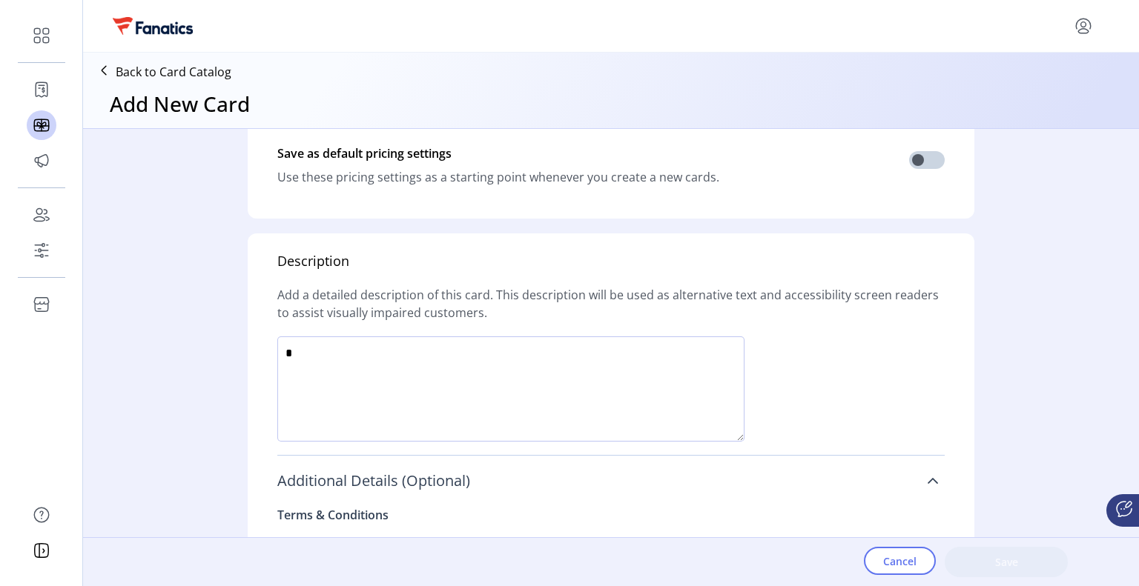
click at [931, 480] on icon at bounding box center [932, 481] width 10 height 6
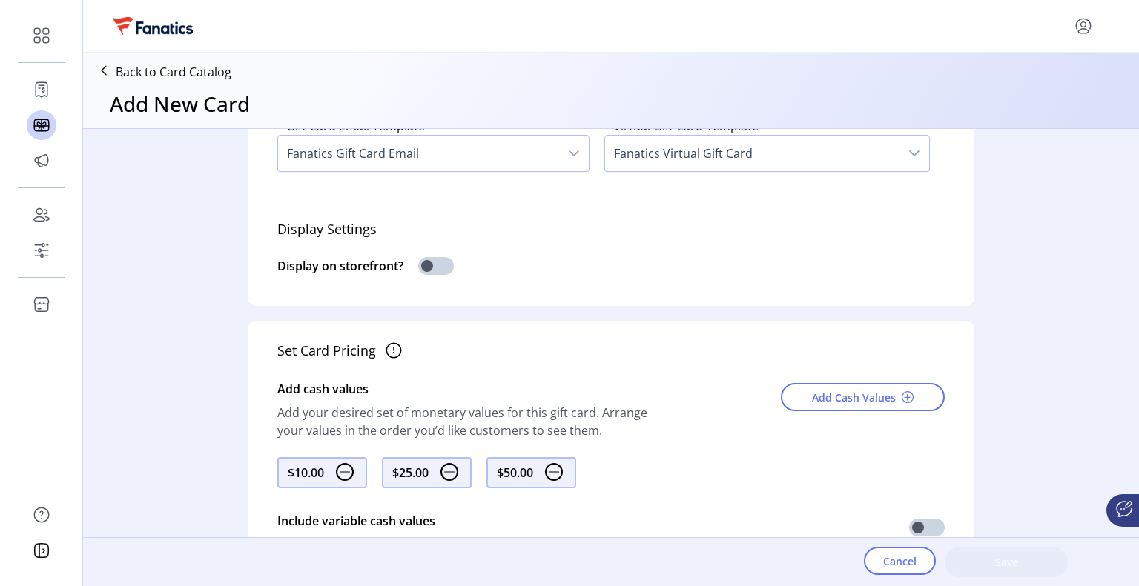
scroll to position [0, 0]
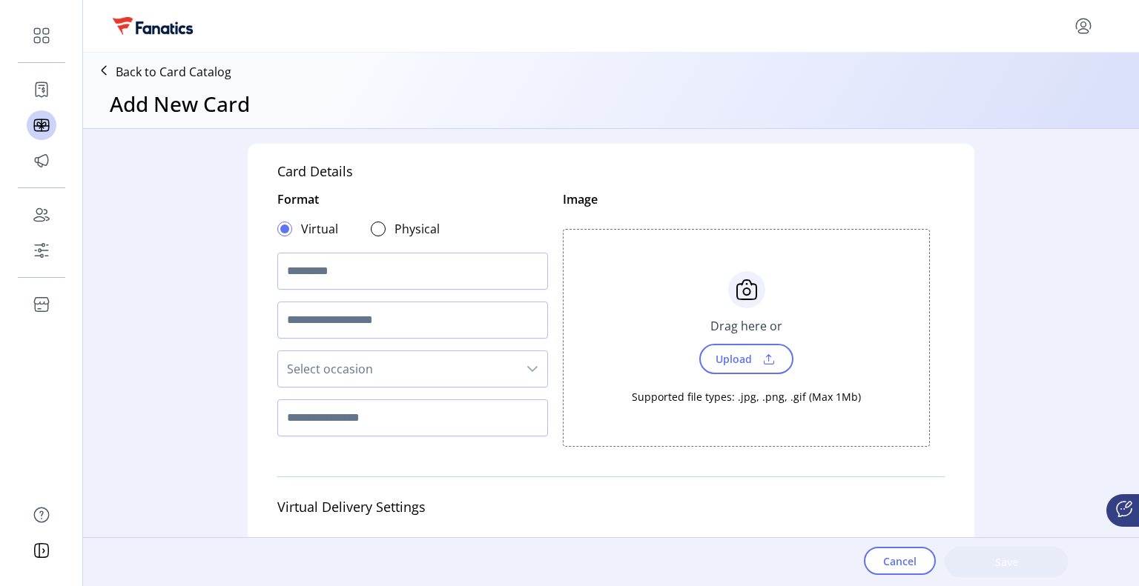
click at [103, 71] on icon at bounding box center [104, 70] width 4 height 9
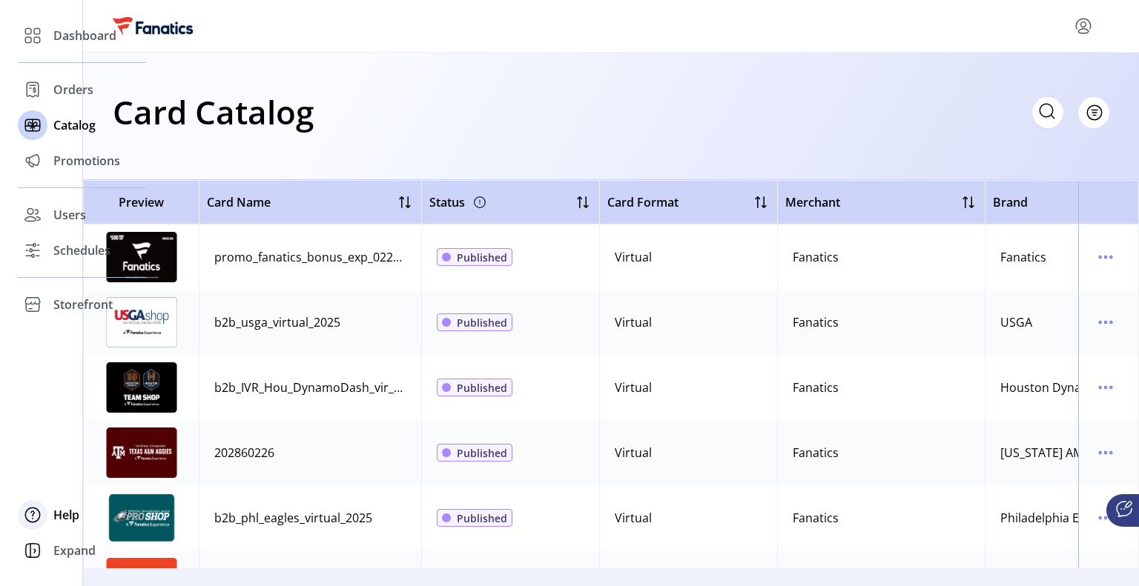
click at [67, 517] on span "Help" at bounding box center [66, 515] width 26 height 18
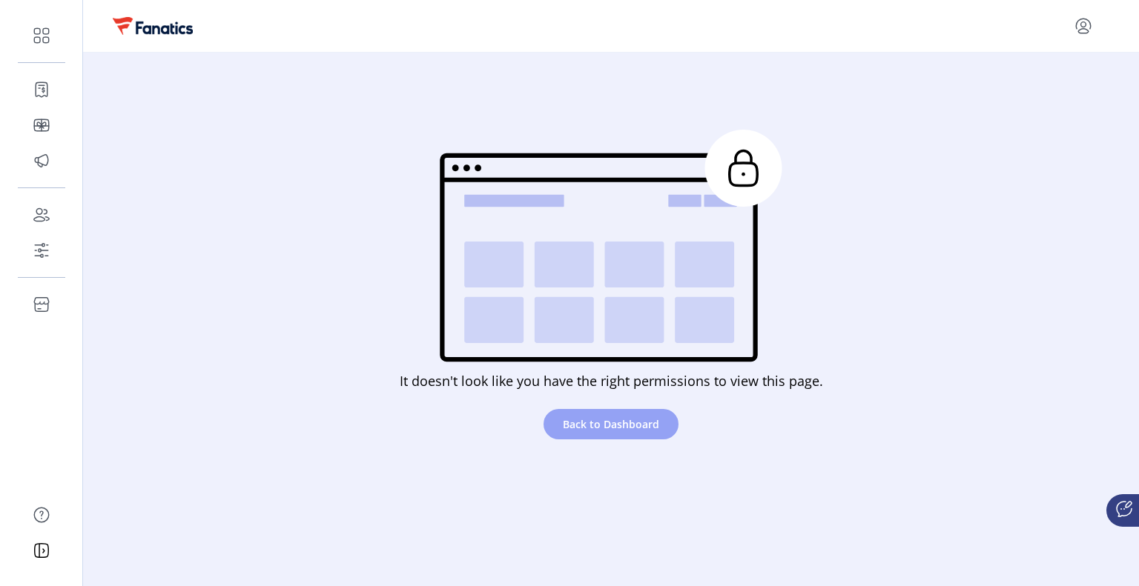
click at [649, 423] on span "Back to Dashboard" at bounding box center [611, 425] width 96 height 16
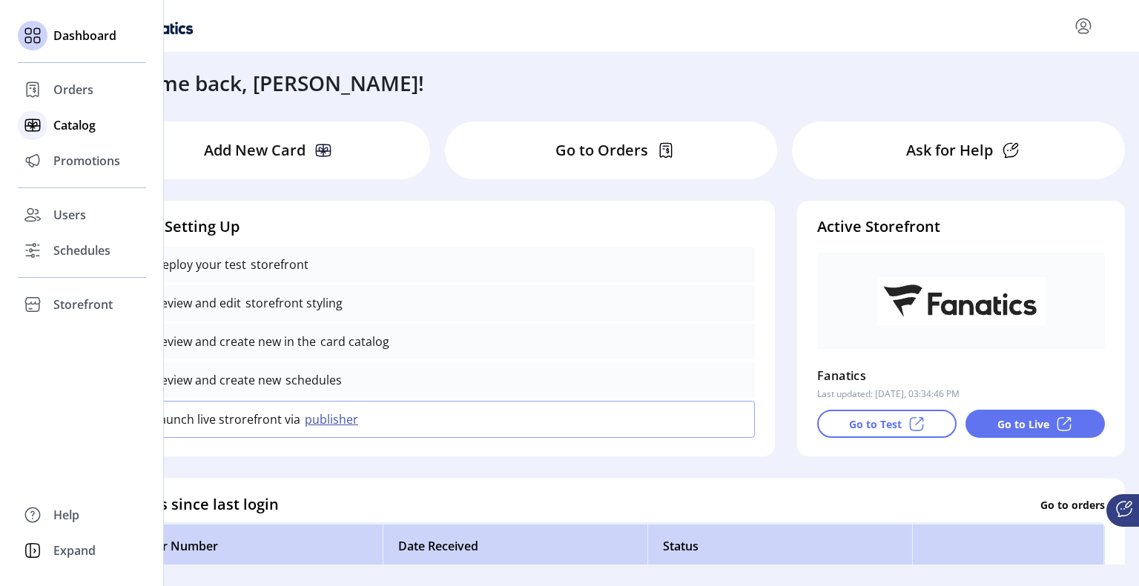
click at [71, 121] on span "Catalog" at bounding box center [74, 125] width 42 height 18
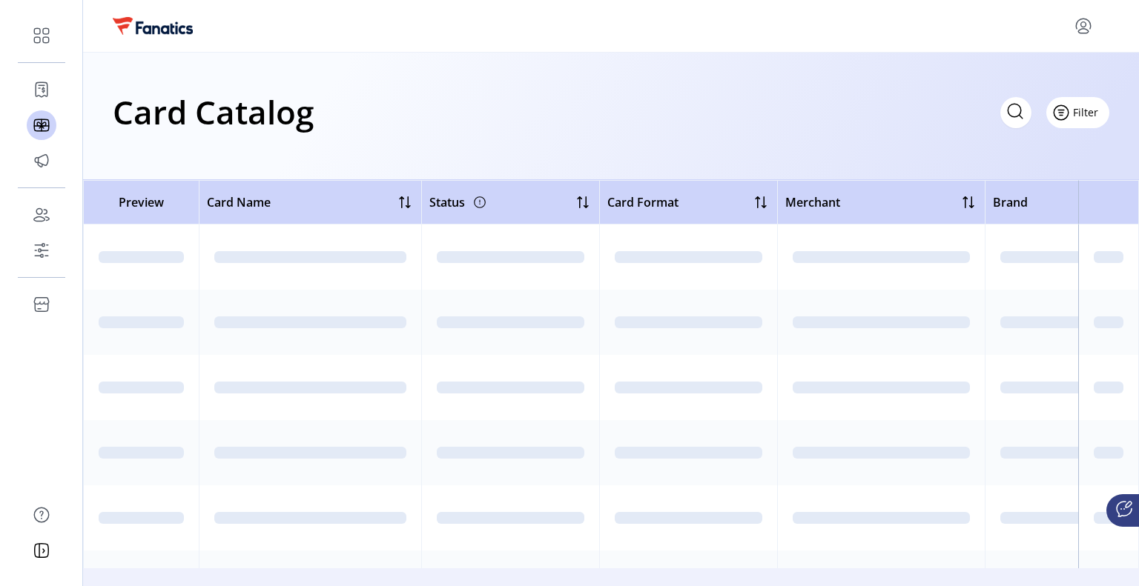
click at [1088, 109] on button "Filter" at bounding box center [1077, 112] width 63 height 31
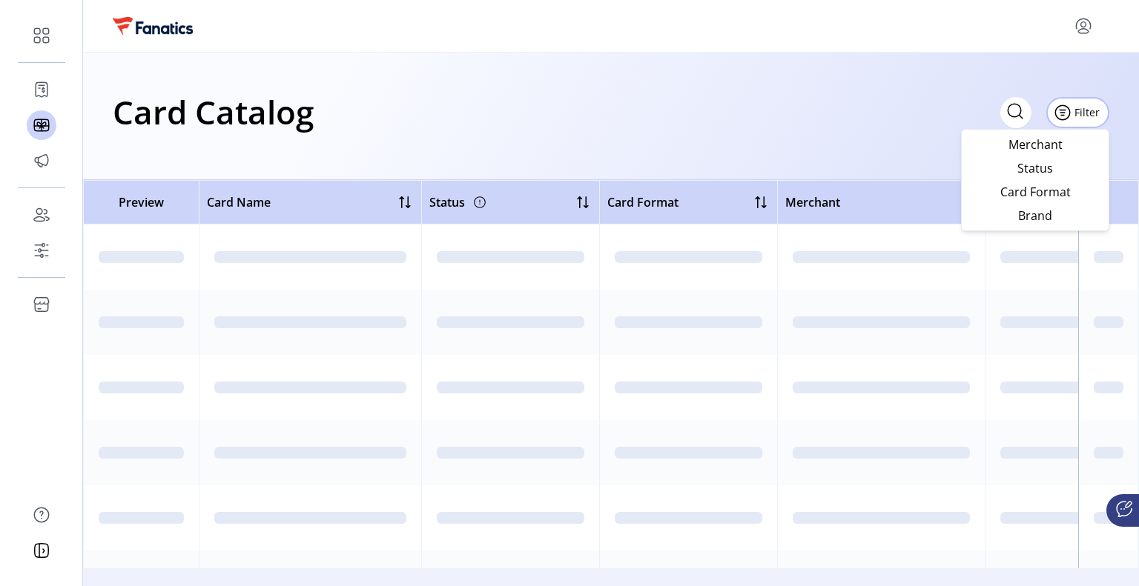
drag, startPoint x: 506, startPoint y: 53, endPoint x: 495, endPoint y: 53, distance: 11.1
click at [501, 53] on div "Card Catalog Filter Add New Card" at bounding box center [611, 117] width 1056 height 128
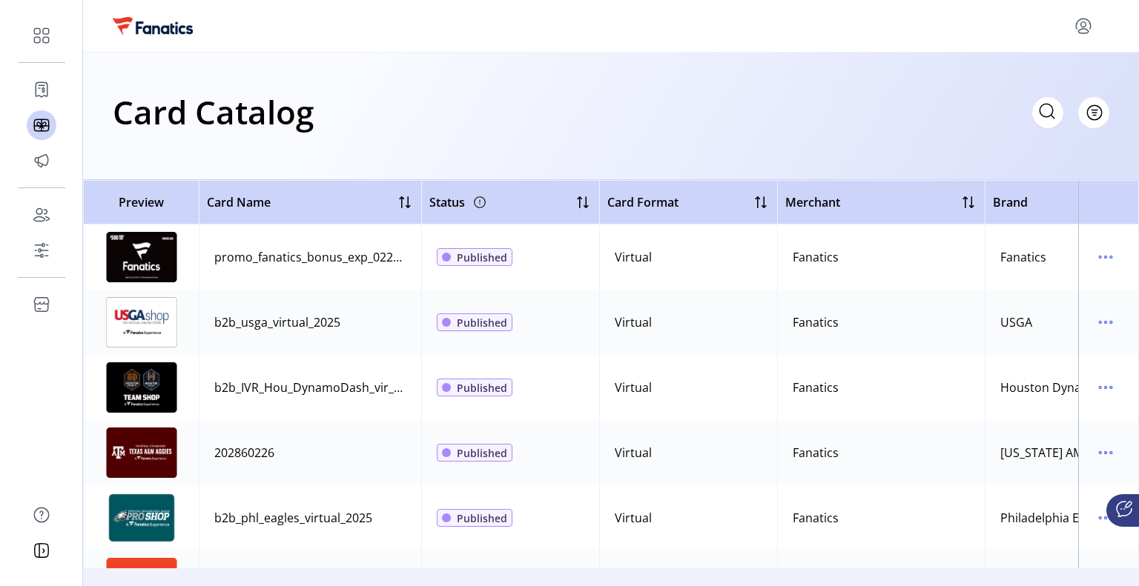
click at [1109, 109] on div "Card Catalog Filter Add New Card" at bounding box center [611, 117] width 1056 height 128
click at [572, 113] on div "Card Catalog Filter Add New Card" at bounding box center [611, 112] width 996 height 52
